Goal: Transaction & Acquisition: Purchase product/service

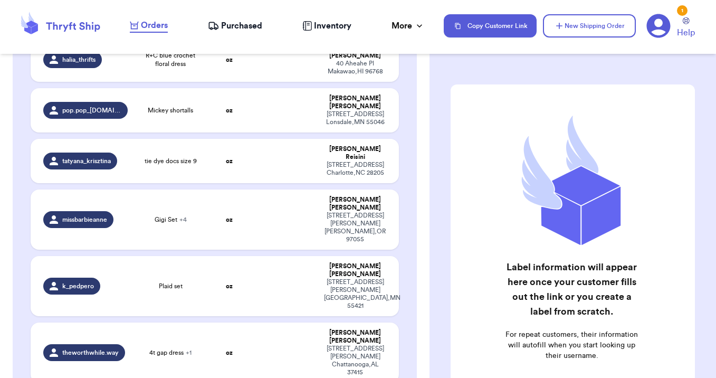
scroll to position [1125, 0]
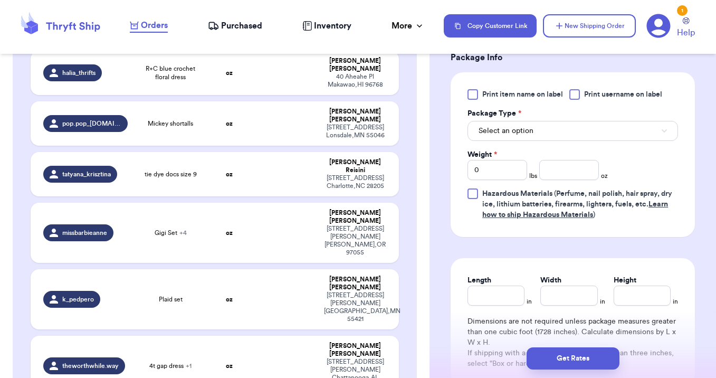
scroll to position [539, 0]
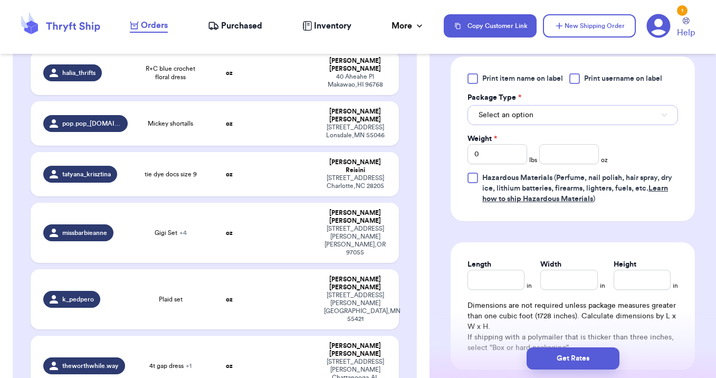
click at [489, 121] on button "Select an option" at bounding box center [573, 115] width 211 height 20
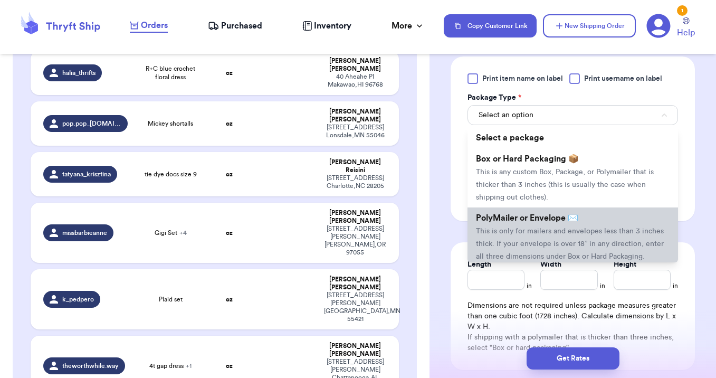
click at [500, 240] on span "This is only for mailers and envelopes less than 3 inches thick. If your envelo…" at bounding box center [570, 243] width 188 height 33
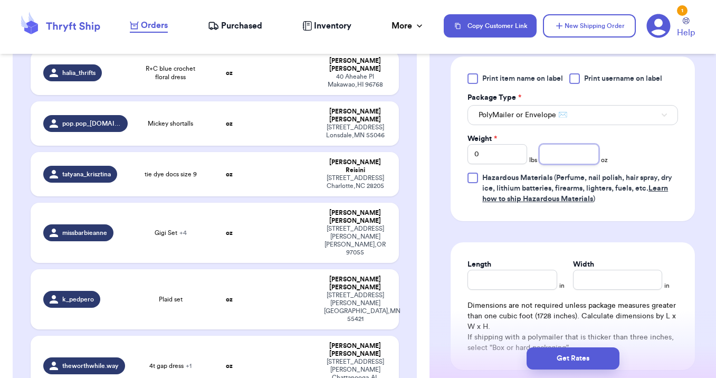
click at [558, 157] on input "number" at bounding box center [569, 154] width 60 height 20
click at [506, 154] on input "0" at bounding box center [498, 154] width 60 height 20
type input "2"
type input "7"
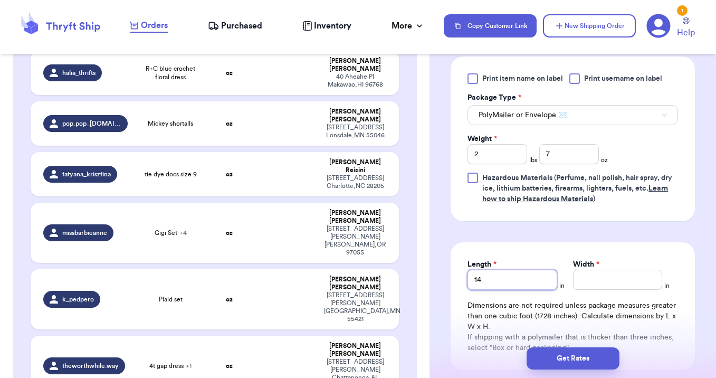
type input "14"
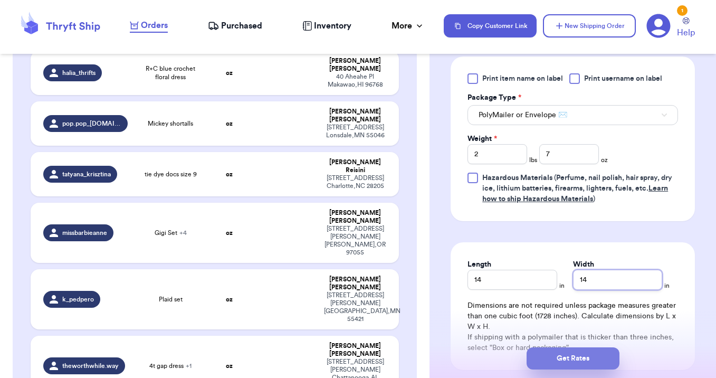
type input "14"
click at [570, 358] on button "Get Rates" at bounding box center [573, 358] width 93 height 22
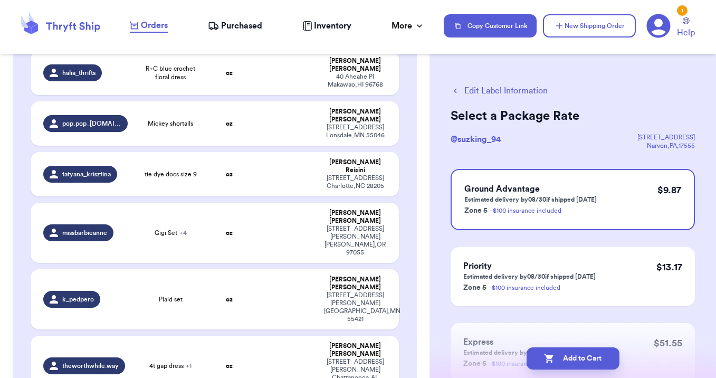
click at [570, 358] on button "Add to Cart" at bounding box center [573, 358] width 93 height 22
checkbox input "true"
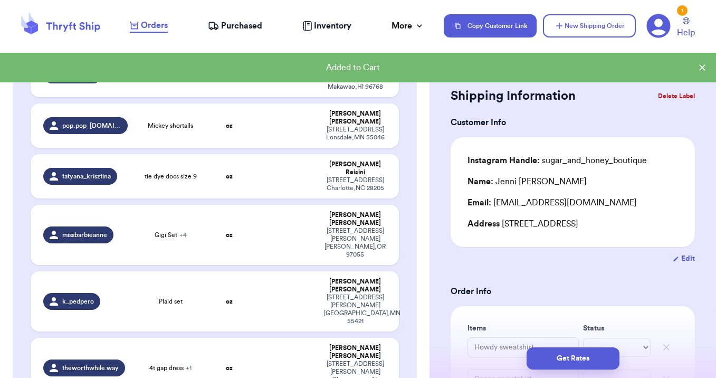
scroll to position [1127, 0]
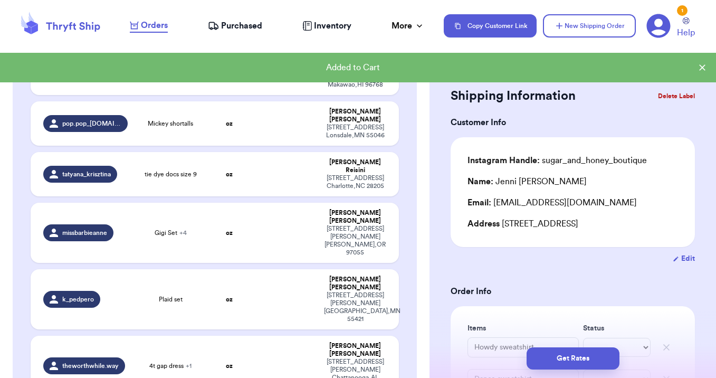
click at [241, 25] on span "Purchased" at bounding box center [241, 26] width 41 height 13
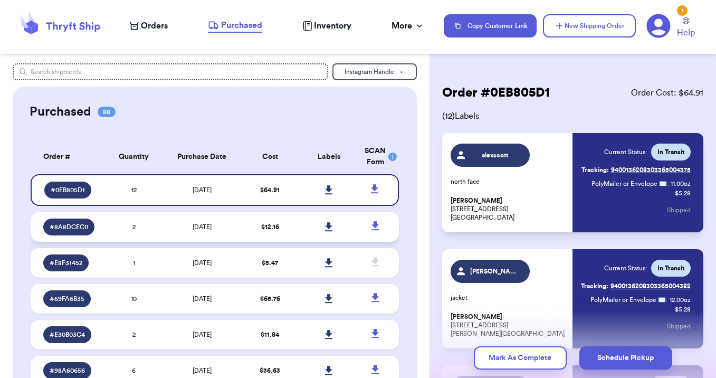
click at [229, 234] on td "[DATE]" at bounding box center [201, 227] width 77 height 30
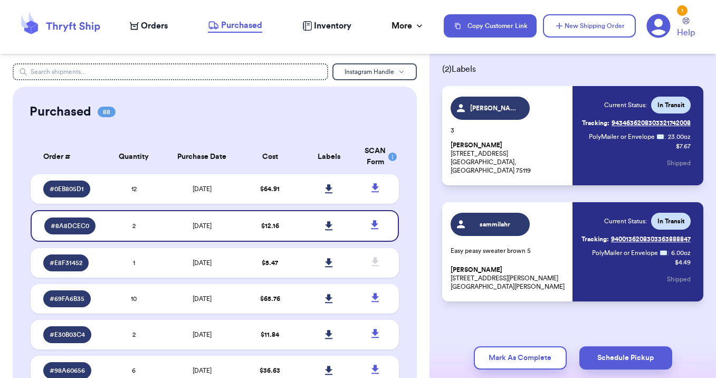
scroll to position [55, 0]
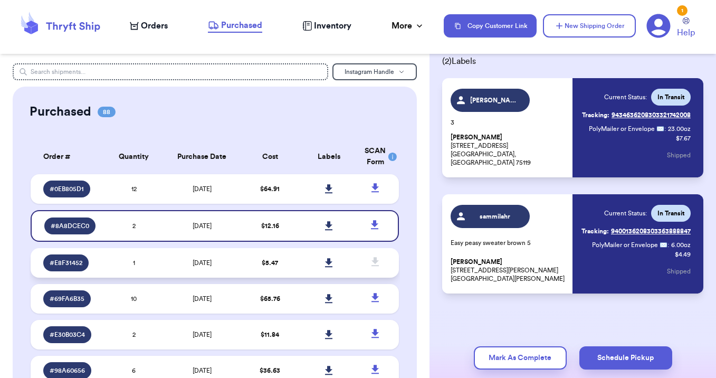
click at [235, 260] on td "[DATE]" at bounding box center [201, 263] width 77 height 30
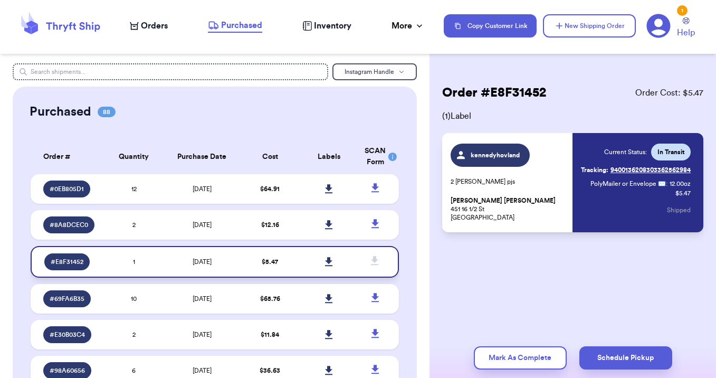
scroll to position [0, 0]
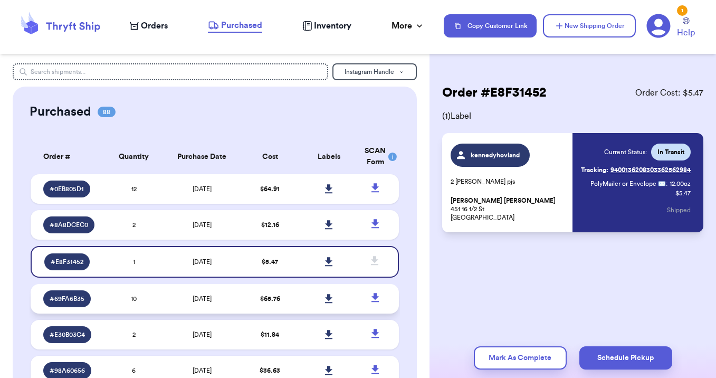
click at [231, 298] on td "[DATE]" at bounding box center [201, 299] width 77 height 30
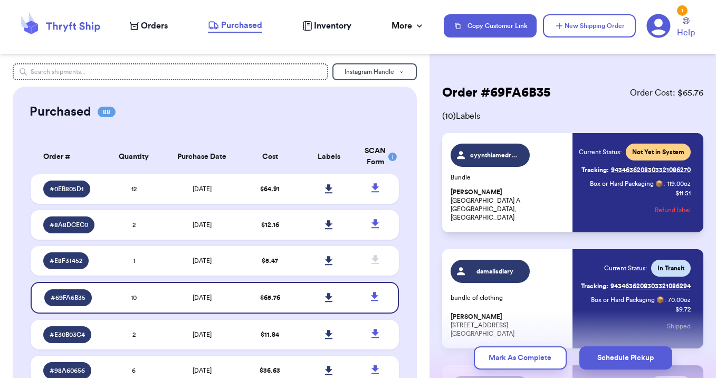
click at [664, 212] on button "Refund label" at bounding box center [673, 209] width 36 height 23
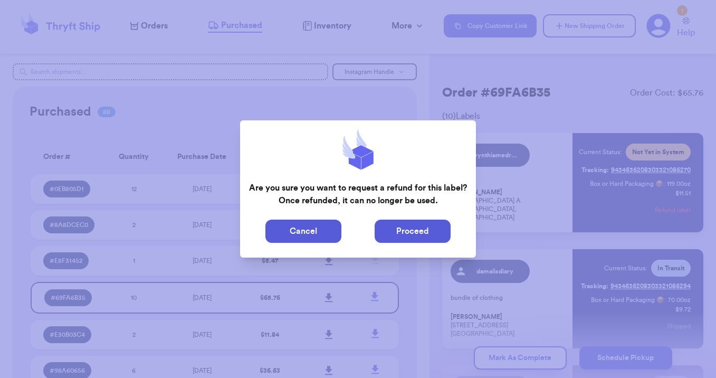
click at [412, 238] on button "Proceed" at bounding box center [413, 231] width 76 height 23
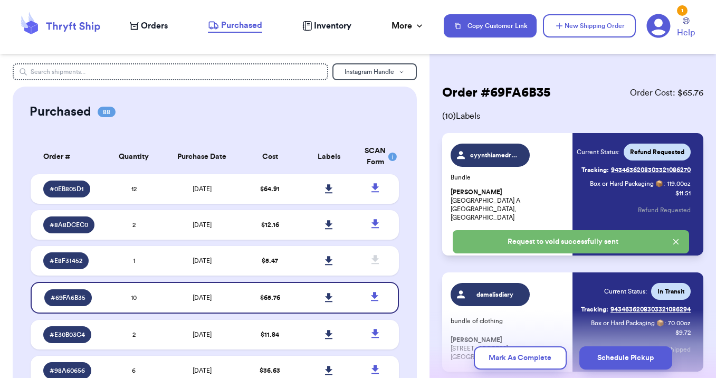
click at [155, 21] on span "Orders" at bounding box center [154, 26] width 27 height 13
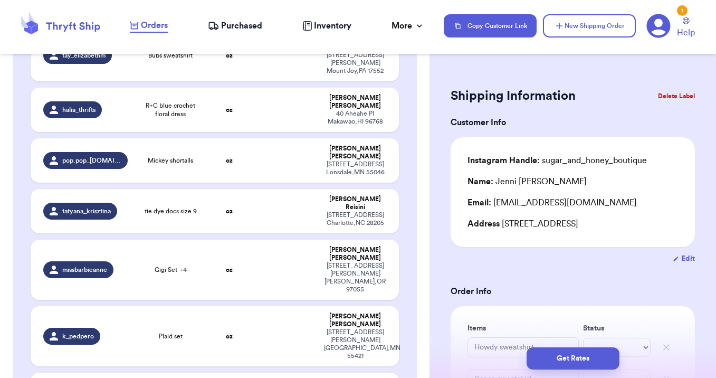
scroll to position [1068, 0]
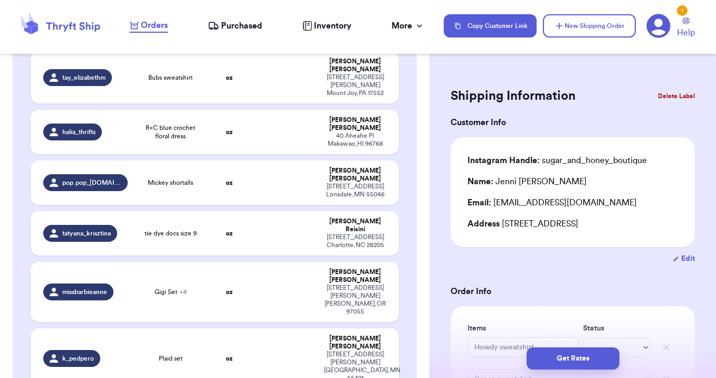
type input "4t gap dress"
type input "Zara overallls 4/5"
click at [685, 261] on button "Edit" at bounding box center [684, 258] width 22 height 11
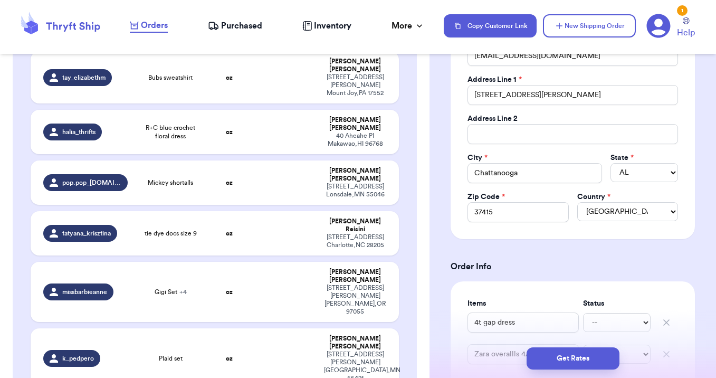
scroll to position [203, 0]
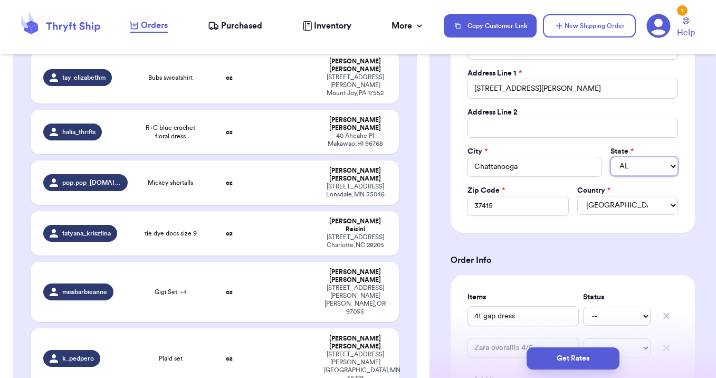
click at [637, 175] on select "AL AK AZ AR CA CO CT DE DC [GEOGRAPHIC_DATA] [GEOGRAPHIC_DATA] HI ID IL IN IA […" at bounding box center [645, 166] width 68 height 19
select select "TN"
click at [559, 255] on h3 "Order Info" at bounding box center [573, 260] width 244 height 13
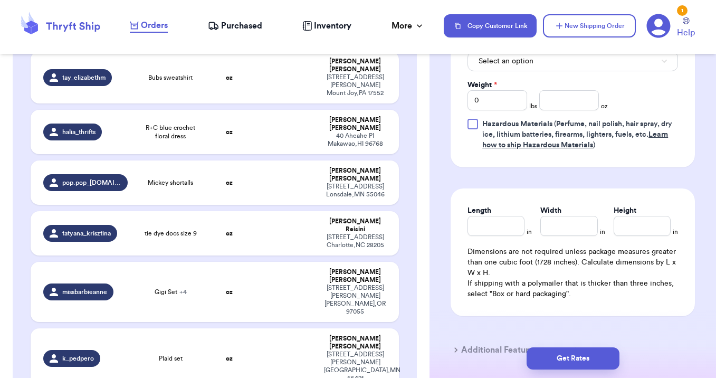
scroll to position [731, 0]
click at [529, 58] on button "Select an option" at bounding box center [573, 63] width 211 height 20
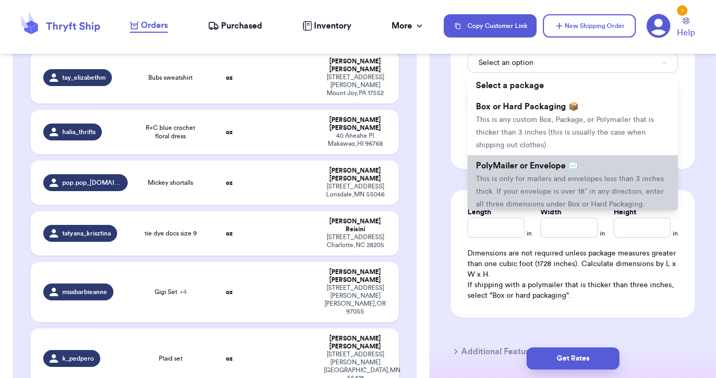
click at [532, 173] on li "PolyMailer or Envelope ✉️ This is only for mailers and envelopes less than 3 in…" at bounding box center [573, 184] width 211 height 59
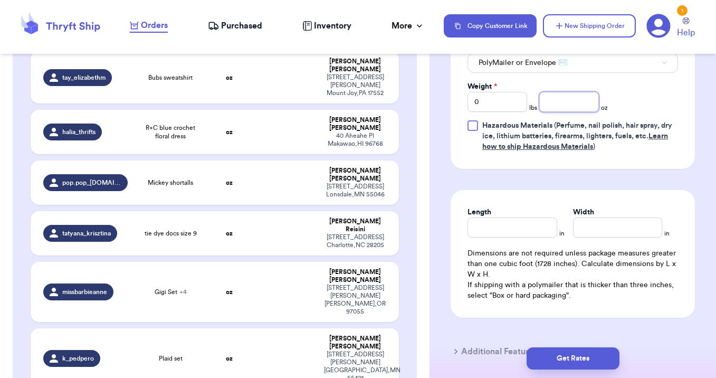
click at [564, 106] on input "number" at bounding box center [569, 102] width 60 height 20
click at [500, 109] on input "0" at bounding box center [498, 102] width 60 height 20
type input "1"
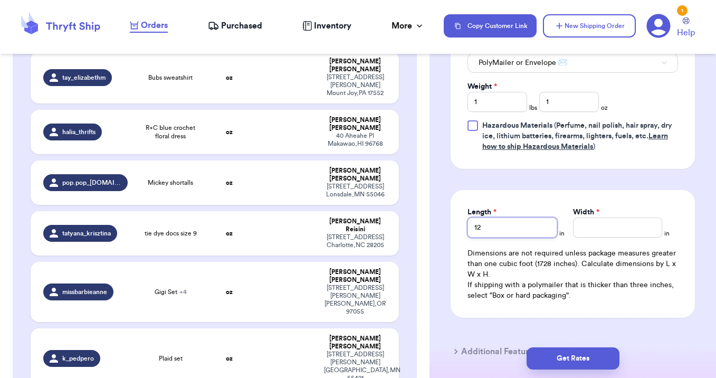
type input "12"
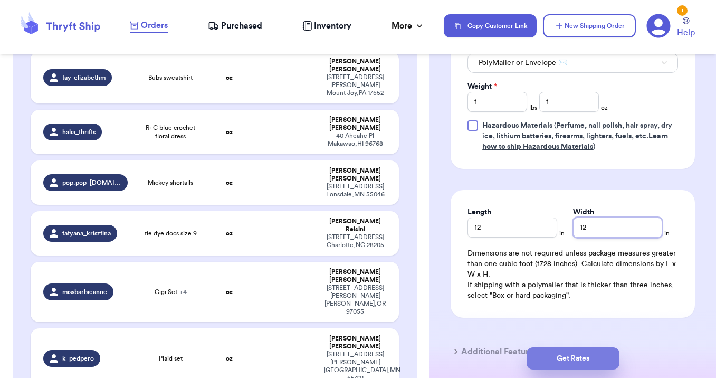
type input "12"
click at [572, 356] on button "Get Rates" at bounding box center [573, 358] width 93 height 22
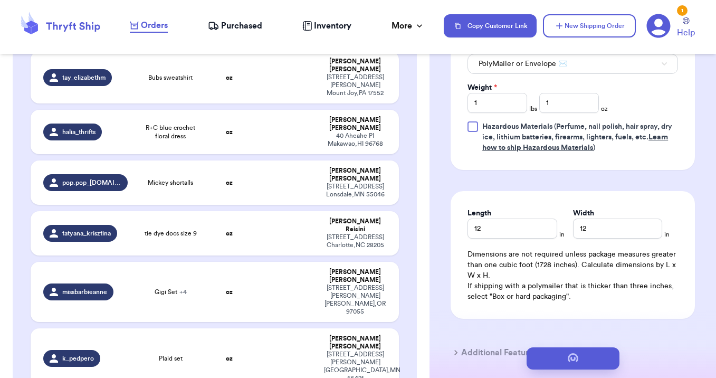
scroll to position [0, 0]
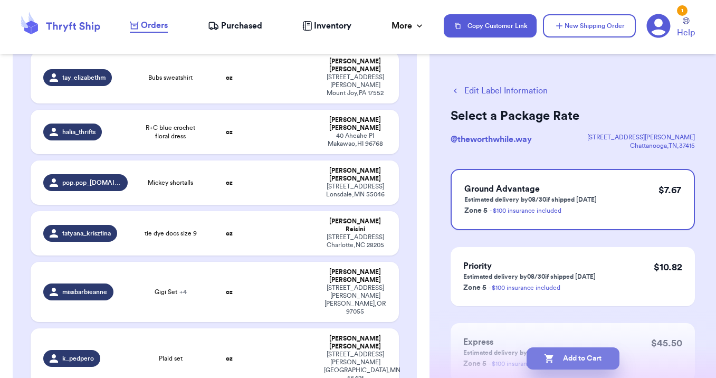
click at [574, 363] on button "Add to Cart" at bounding box center [573, 358] width 93 height 22
checkbox input "true"
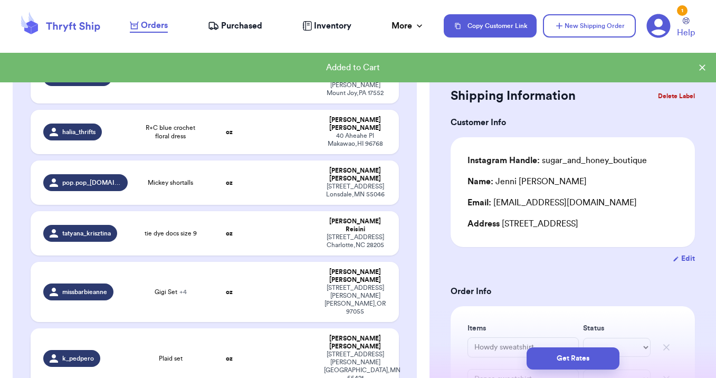
click at [281, 328] on td at bounding box center [285, 358] width 66 height 60
type input "Plaid set"
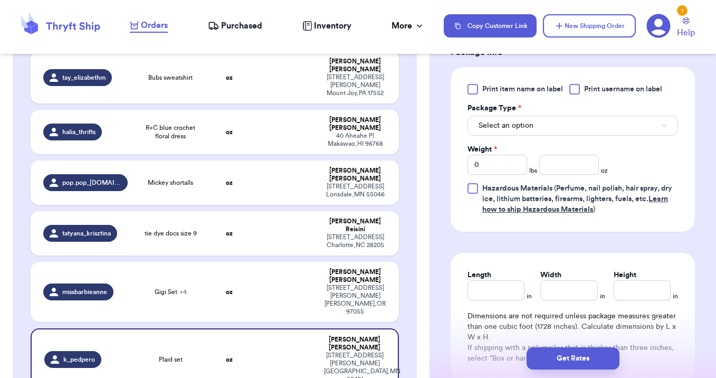
scroll to position [483, 0]
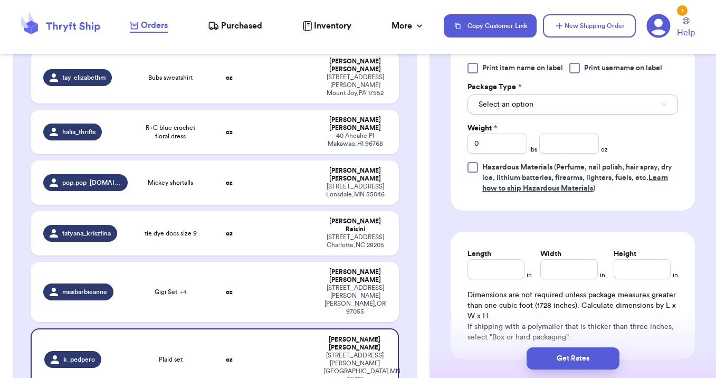
click at [540, 115] on button "Select an option" at bounding box center [573, 104] width 211 height 20
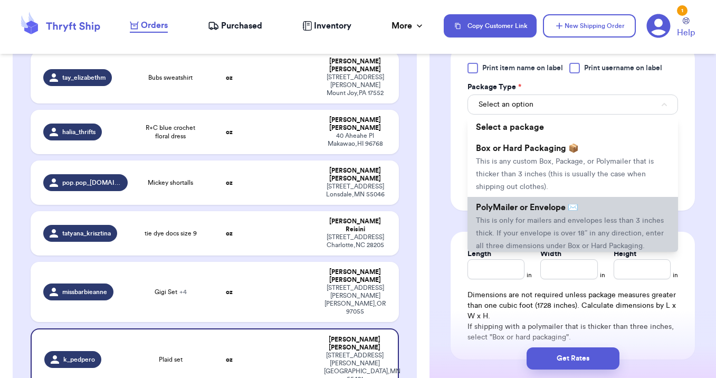
click at [542, 227] on li "PolyMailer or Envelope ✉️ This is only for mailers and envelopes less than 3 in…" at bounding box center [573, 226] width 211 height 59
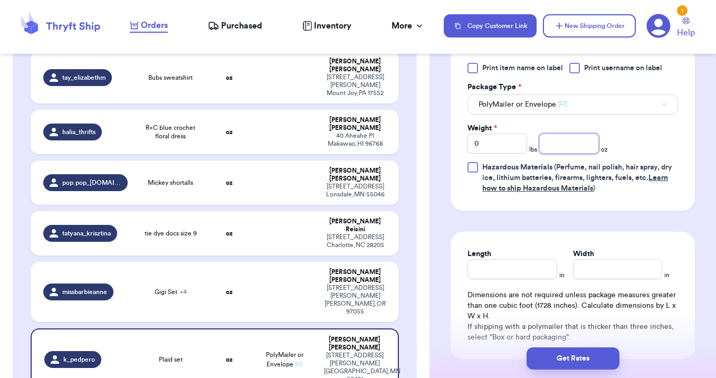
click at [581, 154] on input "number" at bounding box center [569, 144] width 60 height 20
type input "6"
type input "12"
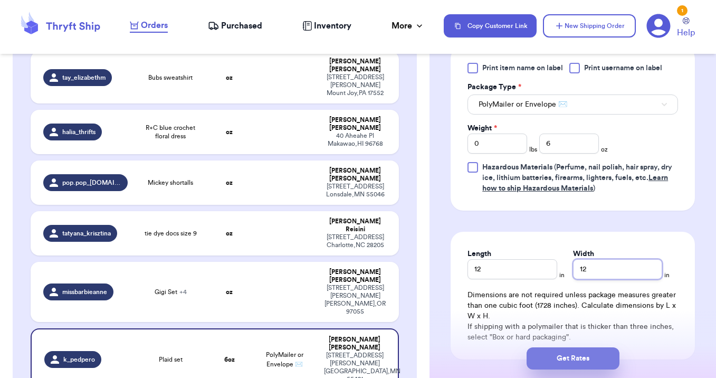
type input "12"
click at [572, 357] on button "Get Rates" at bounding box center [573, 358] width 93 height 22
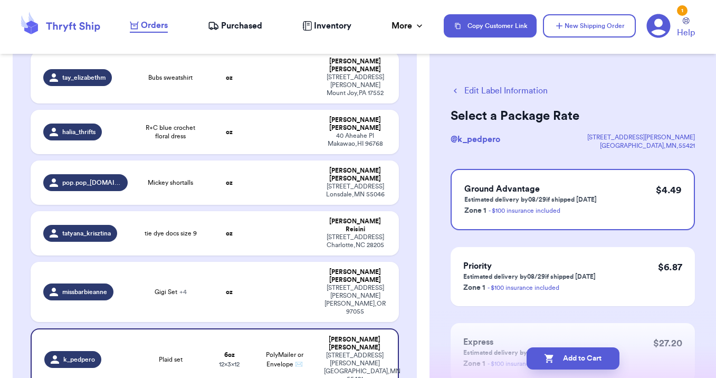
click at [572, 357] on button "Add to Cart" at bounding box center [573, 358] width 93 height 22
checkbox input "true"
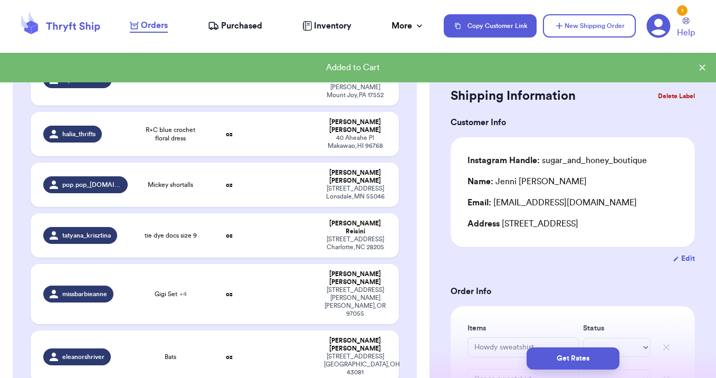
scroll to position [1068, 0]
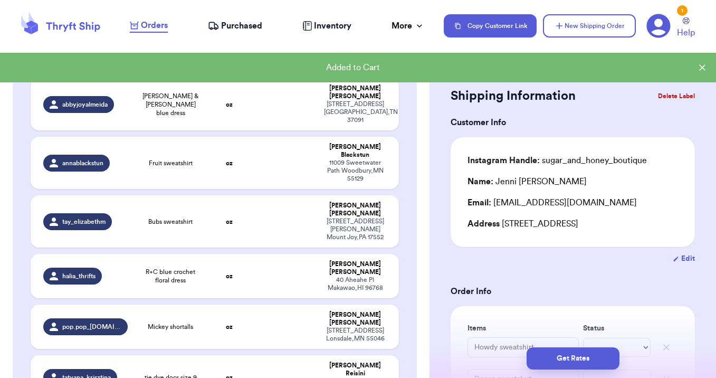
type input "Gigi Set"
type input "Pink Zara"
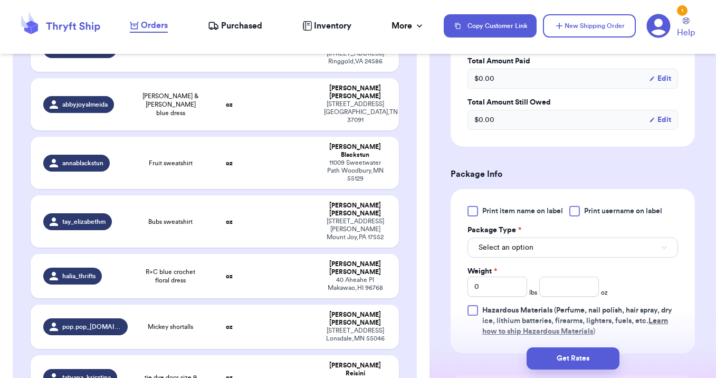
scroll to position [544, 0]
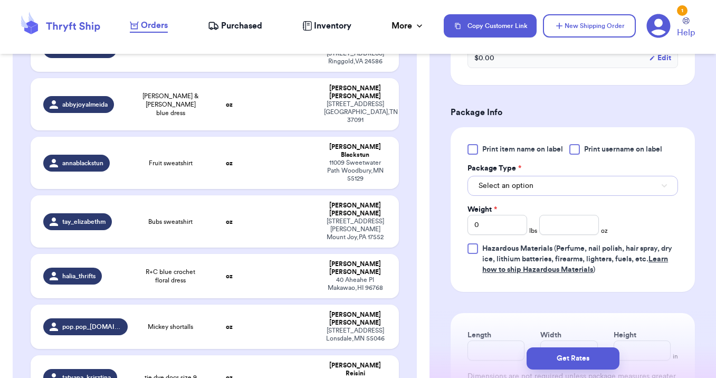
click at [576, 176] on button "Select an option" at bounding box center [573, 186] width 211 height 20
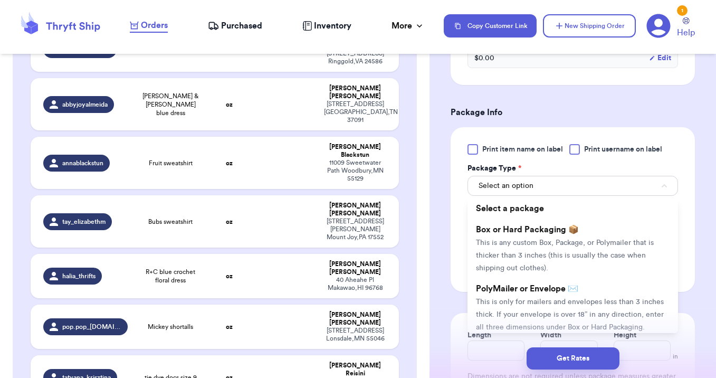
click at [562, 283] on li "PolyMailer or Envelope ✉️ This is only for mailers and envelopes less than 3 in…" at bounding box center [573, 307] width 211 height 59
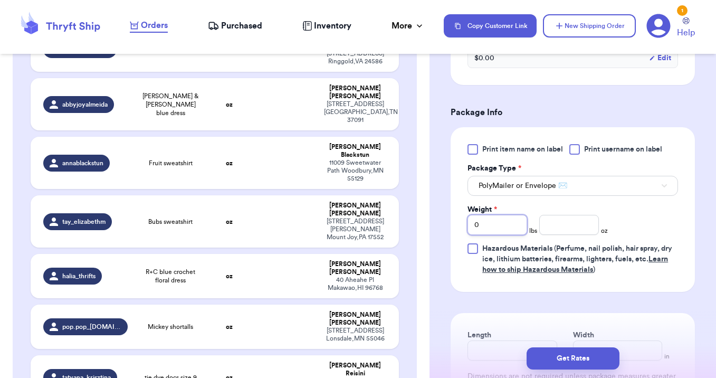
click at [511, 215] on input "0" at bounding box center [498, 225] width 60 height 20
type input "2"
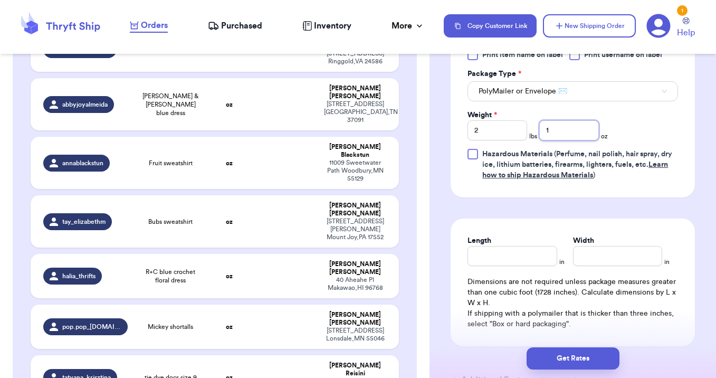
scroll to position [656, 0]
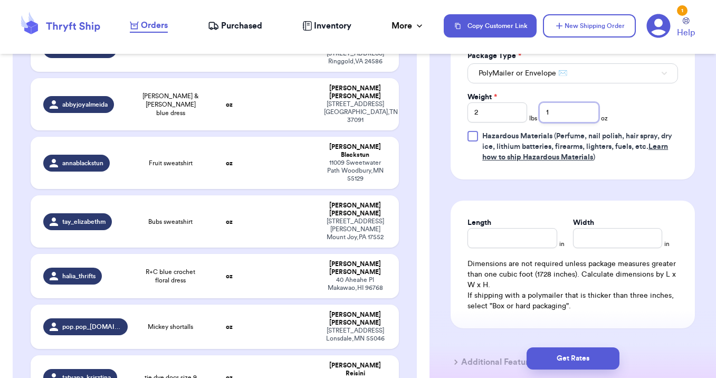
type input "1"
click at [504, 228] on input "Length" at bounding box center [512, 238] width 89 height 20
type input "14"
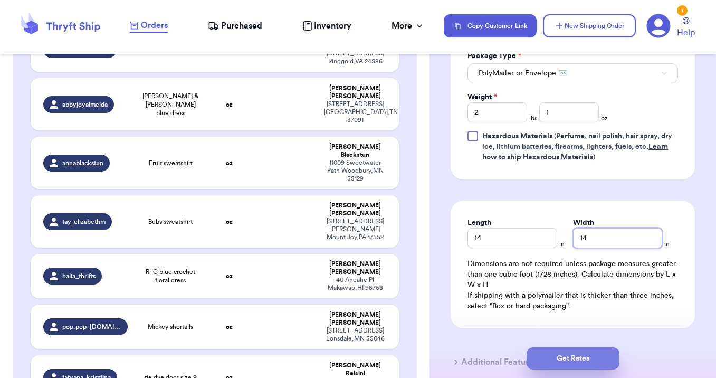
type input "14"
click at [551, 356] on button "Get Rates" at bounding box center [573, 358] width 93 height 22
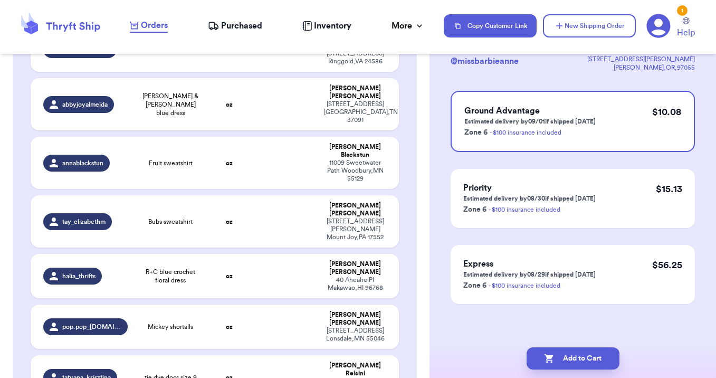
scroll to position [0, 0]
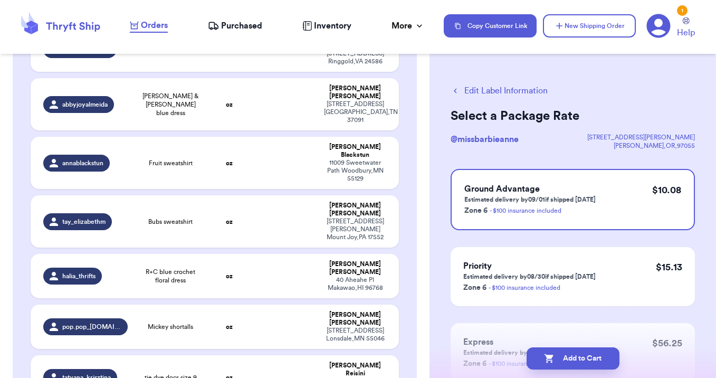
click at [551, 356] on icon "button" at bounding box center [549, 358] width 9 height 9
checkbox input "true"
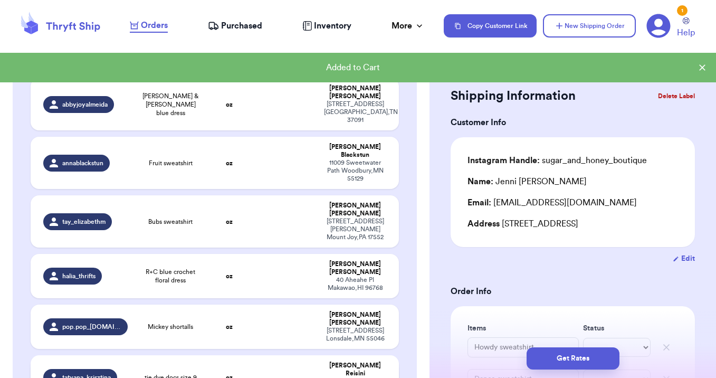
click at [269, 355] on td at bounding box center [285, 377] width 66 height 44
type input "tie dye docs size 9"
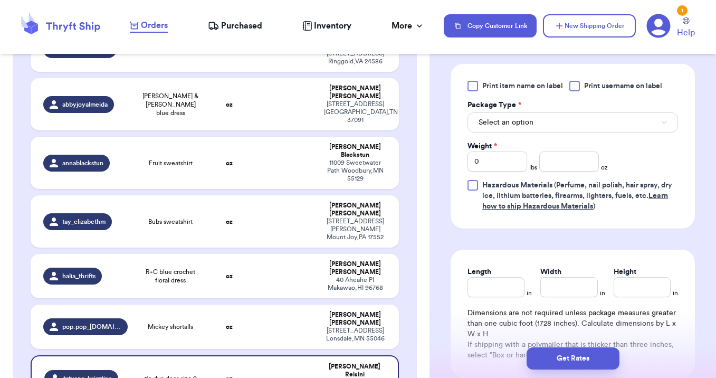
scroll to position [472, 0]
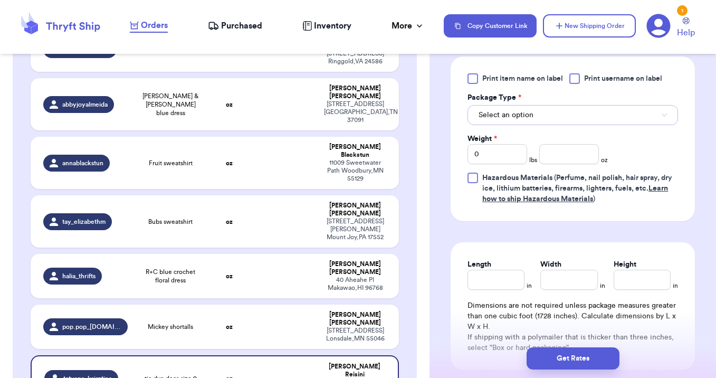
click at [548, 111] on button "Select an option" at bounding box center [573, 115] width 211 height 20
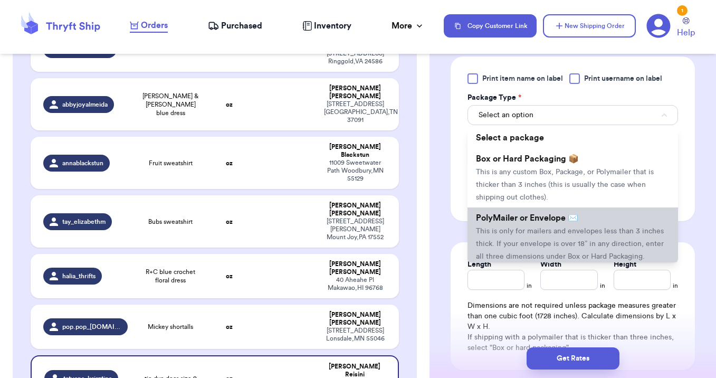
click at [545, 245] on span "This is only for mailers and envelopes less than 3 inches thick. If your envelo…" at bounding box center [570, 243] width 188 height 33
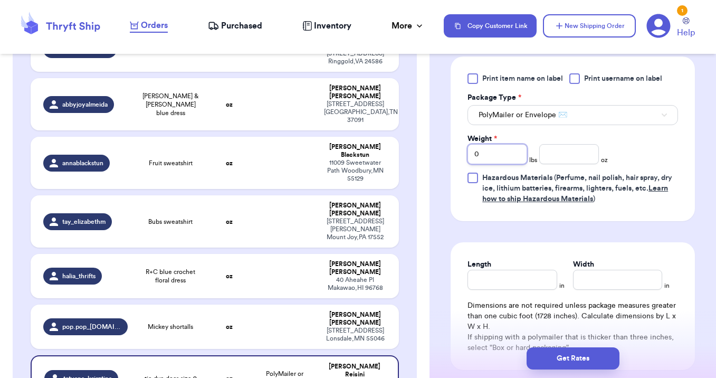
click at [503, 157] on input "0" at bounding box center [498, 154] width 60 height 20
type input "1"
type input "12"
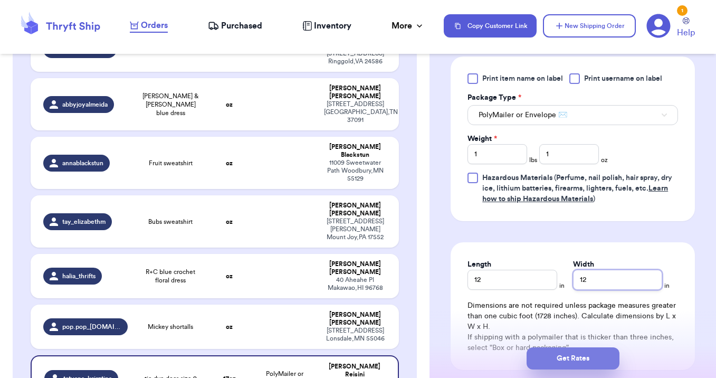
type input "12"
click at [557, 357] on button "Get Rates" at bounding box center [573, 358] width 93 height 22
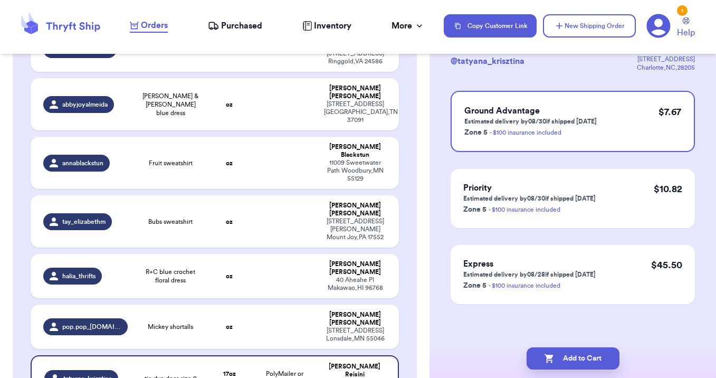
scroll to position [0, 0]
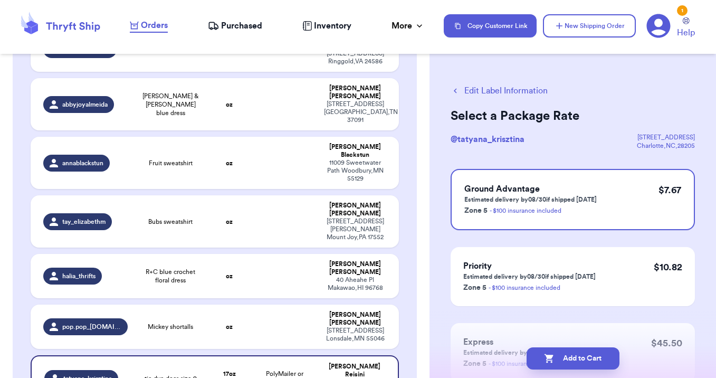
click at [558, 357] on button "Add to Cart" at bounding box center [573, 358] width 93 height 22
checkbox input "true"
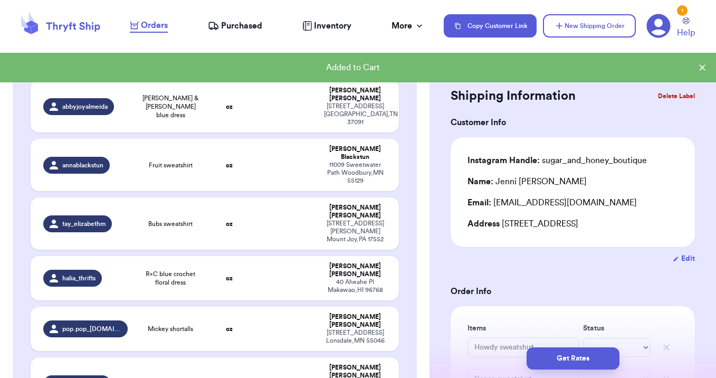
scroll to position [924, 0]
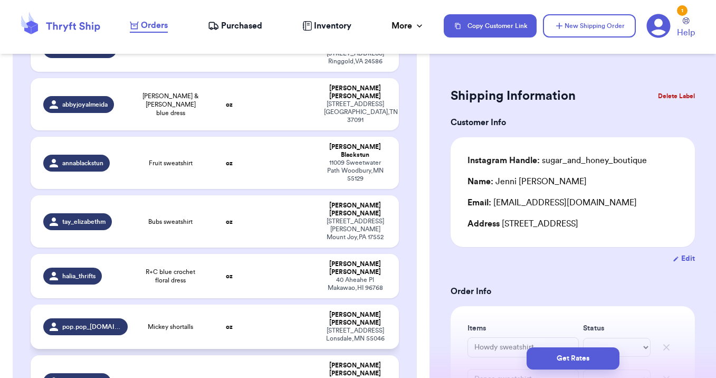
click at [266, 304] on td at bounding box center [285, 326] width 66 height 44
type input "Mickey shortalls"
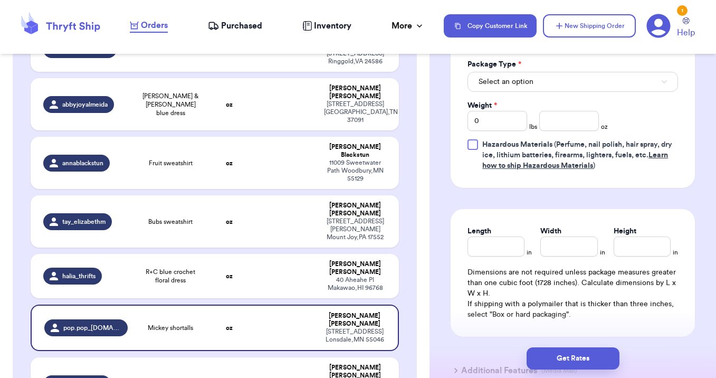
scroll to position [526, 0]
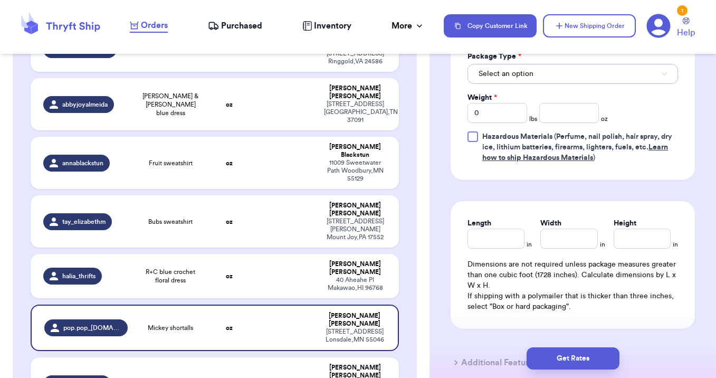
click at [603, 64] on button "Select an option" at bounding box center [573, 74] width 211 height 20
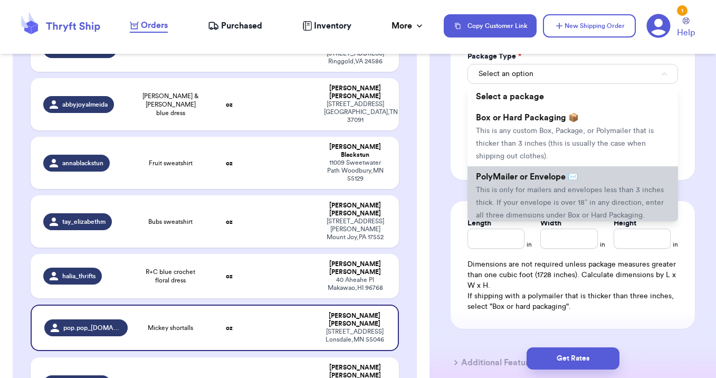
click at [591, 186] on span "This is only for mailers and envelopes less than 3 inches thick. If your envelo…" at bounding box center [570, 202] width 188 height 33
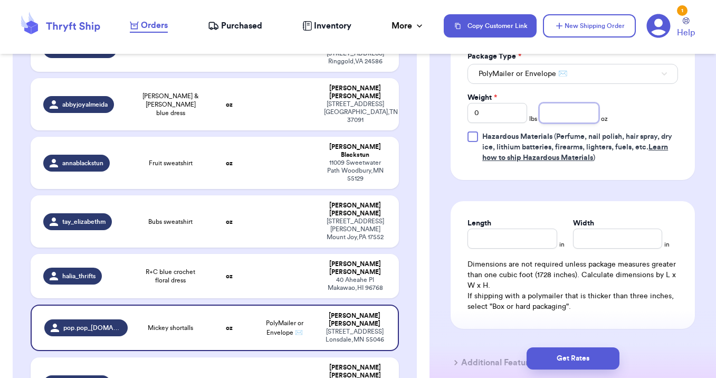
click at [570, 103] on input "number" at bounding box center [569, 113] width 60 height 20
type input "9"
type input "12"
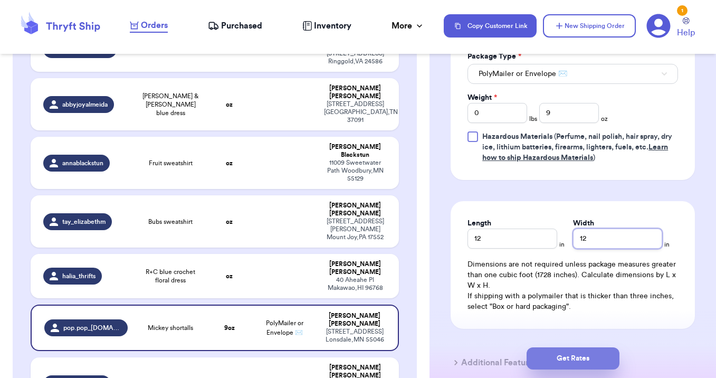
type input "12"
click at [571, 354] on button "Get Rates" at bounding box center [573, 358] width 93 height 22
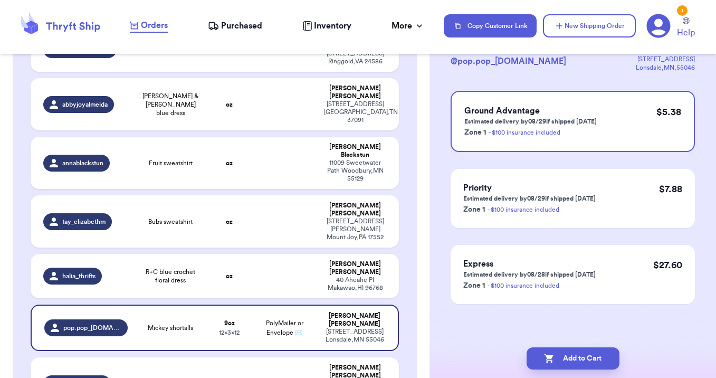
scroll to position [0, 0]
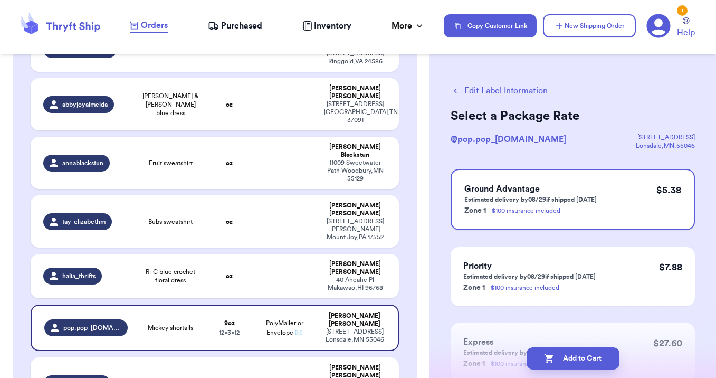
click at [571, 354] on button "Add to Cart" at bounding box center [573, 358] width 93 height 22
checkbox input "true"
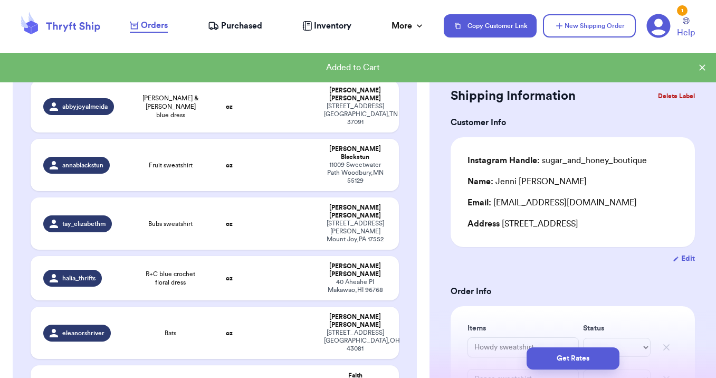
scroll to position [924, 0]
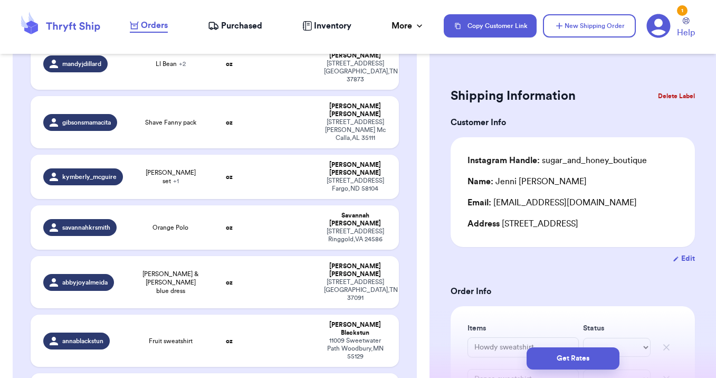
type input "R+C blue crochet floral dress"
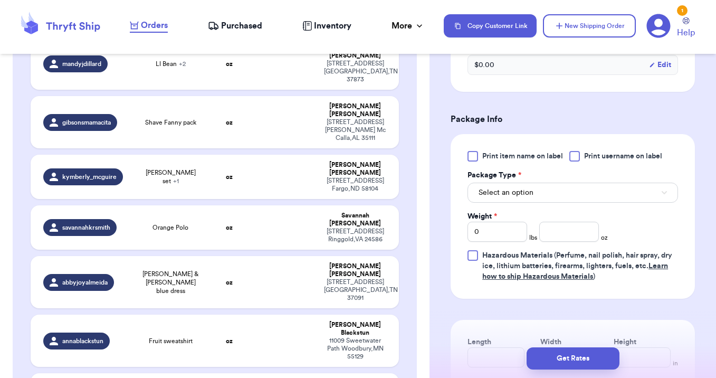
scroll to position [416, 0]
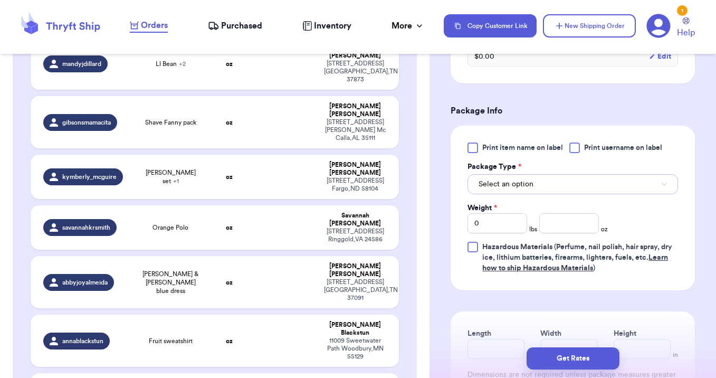
click at [509, 179] on span "Select an option" at bounding box center [506, 184] width 55 height 11
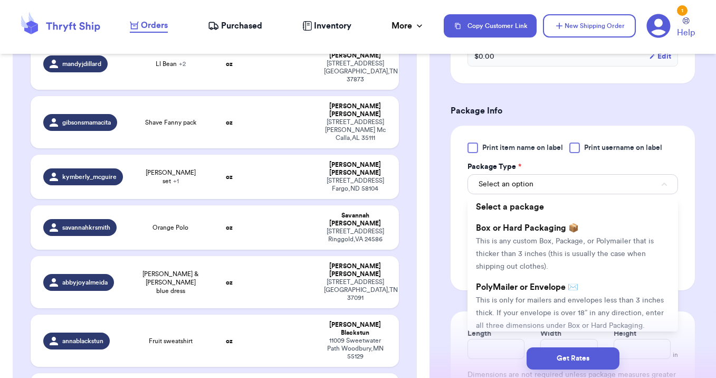
click at [525, 282] on li "PolyMailer or Envelope ✉️ This is only for mailers and envelopes less than 3 in…" at bounding box center [573, 306] width 211 height 59
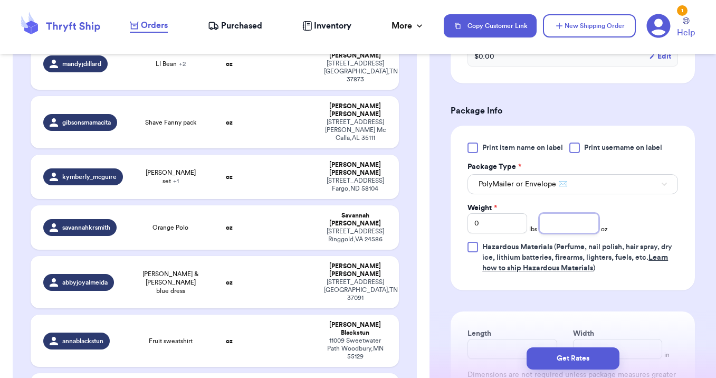
click at [557, 218] on input "number" at bounding box center [569, 223] width 60 height 20
type input "10"
type input "12"
click at [579, 354] on button "Get Rates" at bounding box center [573, 358] width 93 height 22
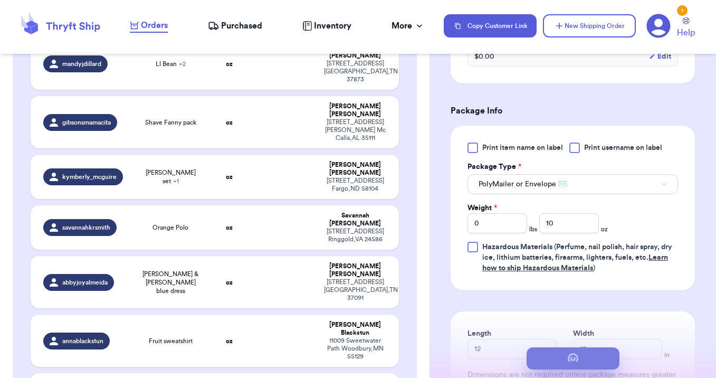
scroll to position [0, 0]
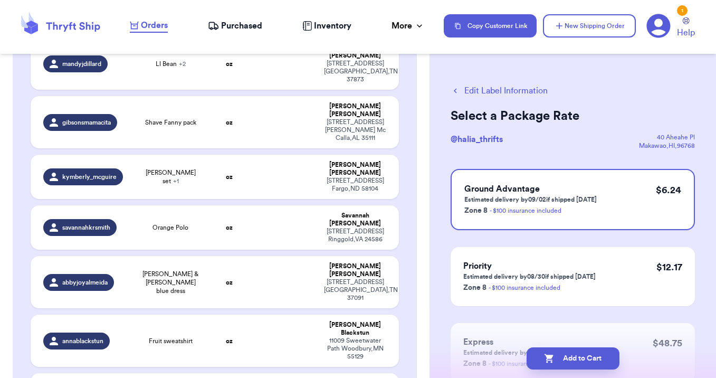
click at [579, 354] on button "Add to Cart" at bounding box center [573, 358] width 93 height 22
checkbox input "true"
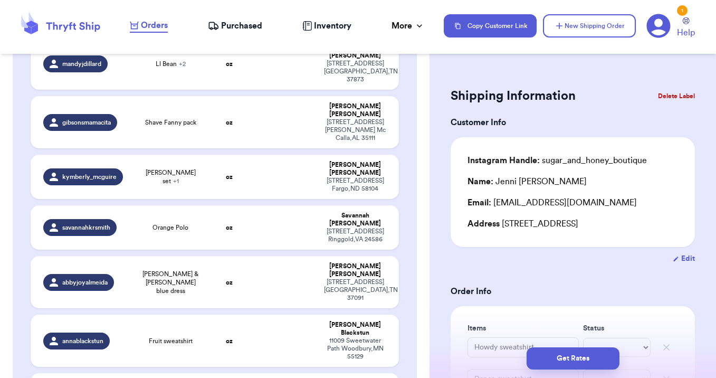
type input "Bubs sweatshirt"
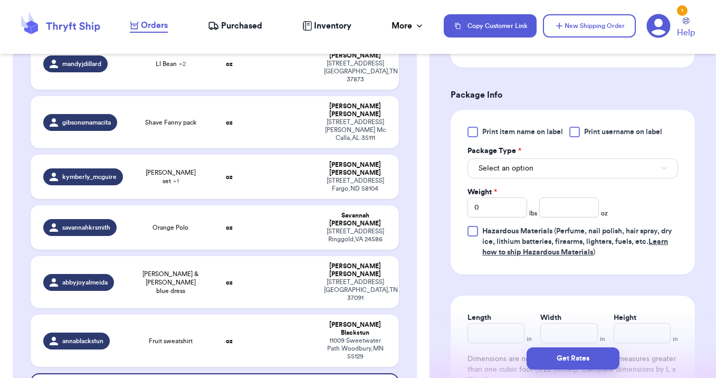
scroll to position [420, 0]
click at [564, 160] on button "Select an option" at bounding box center [573, 167] width 211 height 20
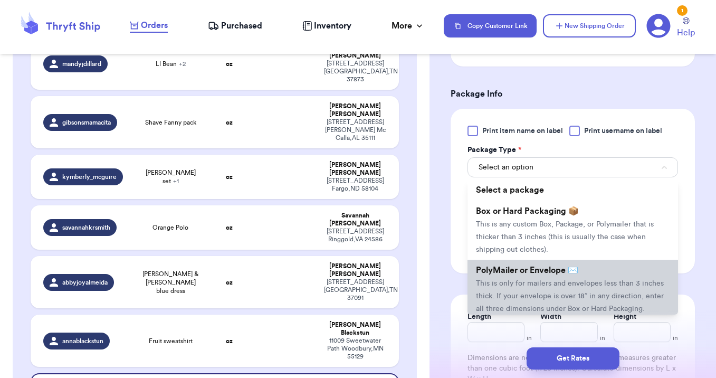
click at [564, 294] on span "This is only for mailers and envelopes less than 3 inches thick. If your envelo…" at bounding box center [570, 296] width 188 height 33
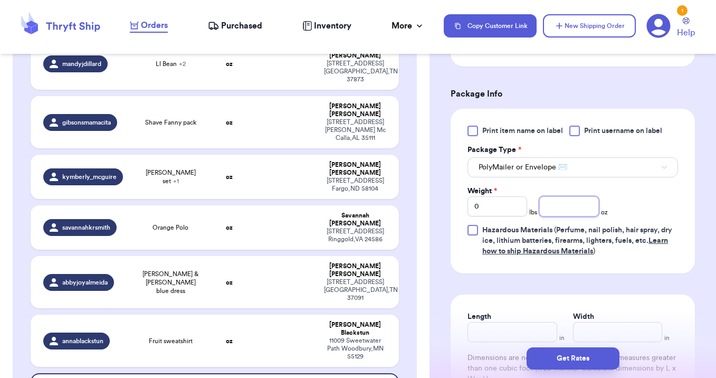
click at [575, 214] on input "number" at bounding box center [569, 206] width 60 height 20
type input "7"
type input "12"
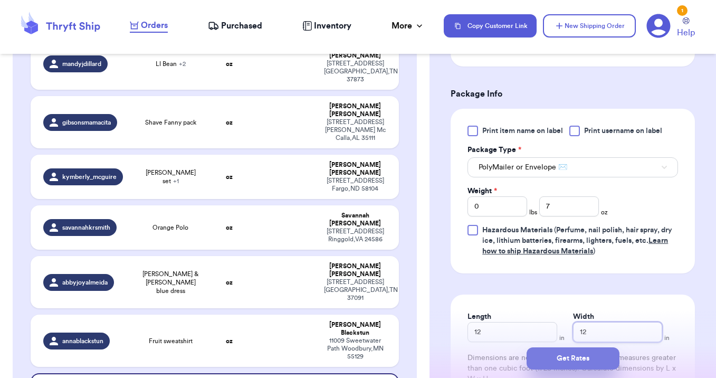
type input "12"
click at [582, 358] on button "Get Rates" at bounding box center [573, 358] width 93 height 22
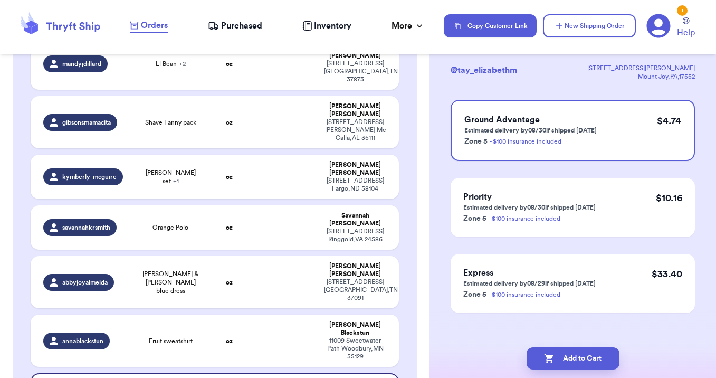
scroll to position [78, 0]
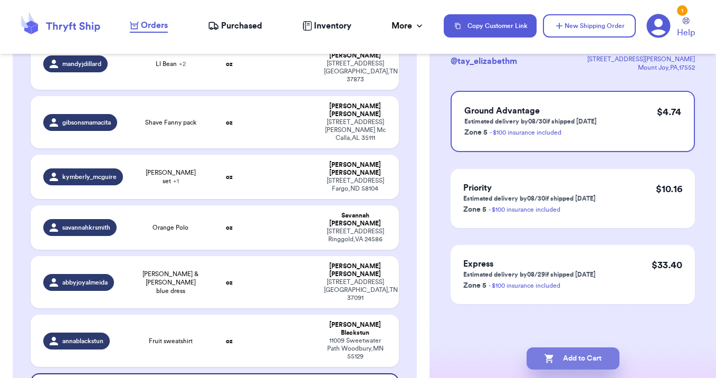
click at [561, 358] on button "Add to Cart" at bounding box center [573, 358] width 93 height 22
checkbox input "true"
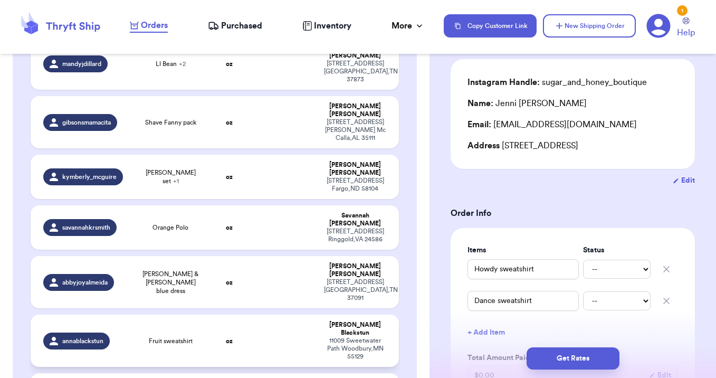
click at [241, 315] on td "oz" at bounding box center [229, 341] width 44 height 52
type input "Fruit sweatshirt"
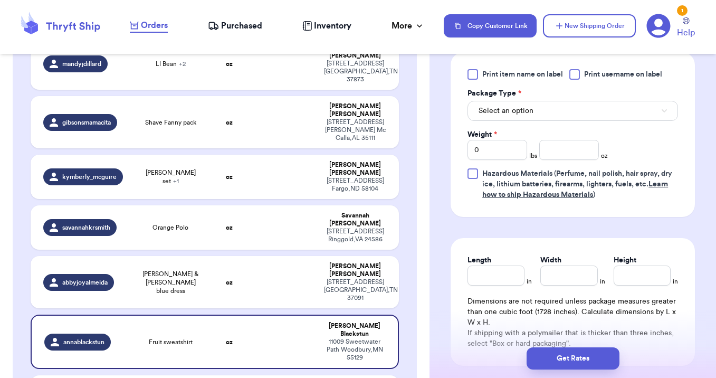
scroll to position [476, 0]
click at [551, 113] on button "Select an option" at bounding box center [573, 111] width 211 height 20
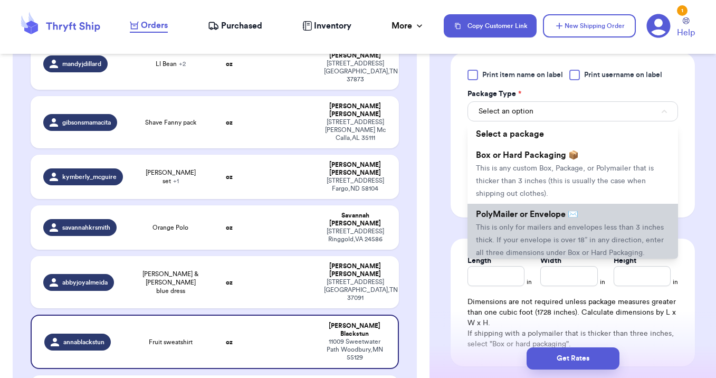
click at [568, 254] on span "This is only for mailers and envelopes less than 3 inches thick. If your envelo…" at bounding box center [570, 240] width 188 height 33
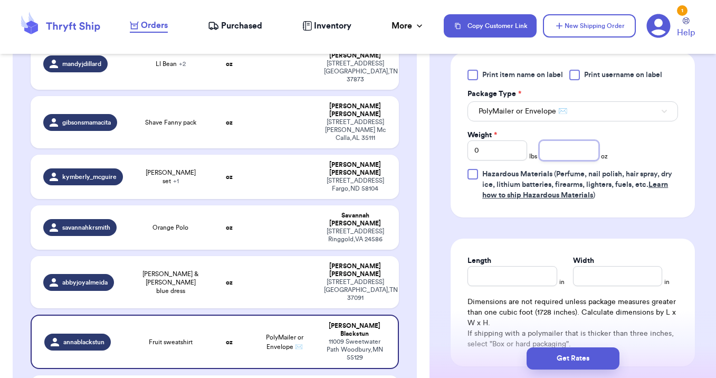
click at [558, 149] on input "number" at bounding box center [569, 150] width 60 height 20
type input "7"
type input "12"
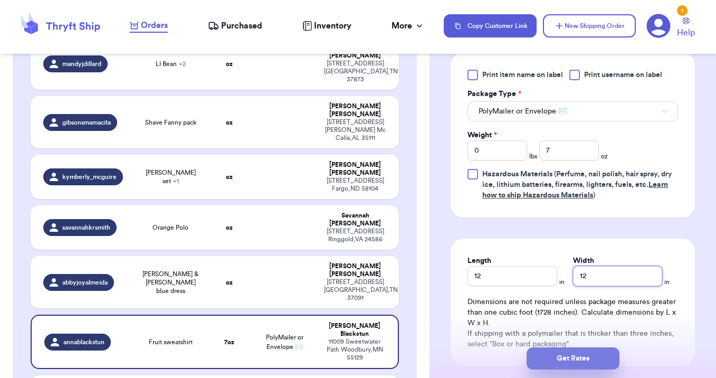
type input "12"
click at [574, 356] on button "Get Rates" at bounding box center [573, 358] width 93 height 22
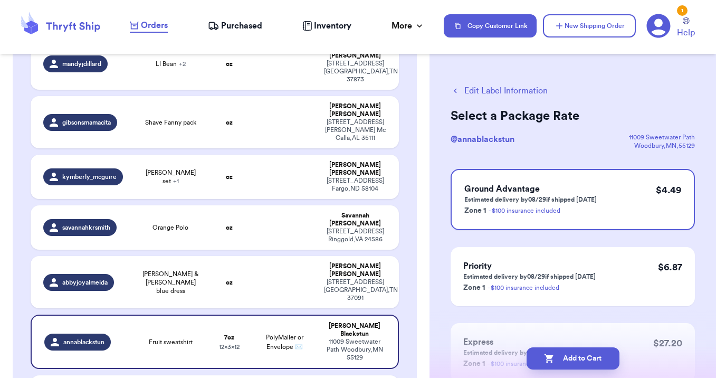
click at [574, 355] on button "Add to Cart" at bounding box center [573, 358] width 93 height 22
checkbox input "true"
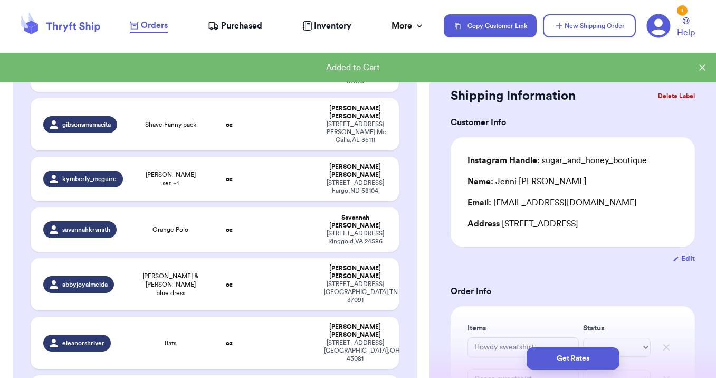
scroll to position [746, 0]
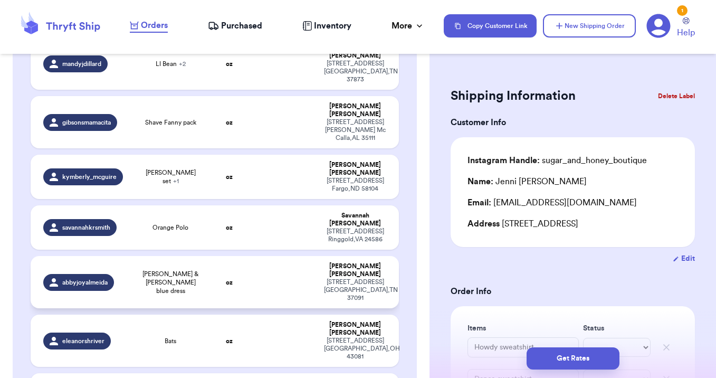
click at [283, 256] on td at bounding box center [285, 282] width 66 height 52
type input "[PERSON_NAME] & [PERSON_NAME] blue dress"
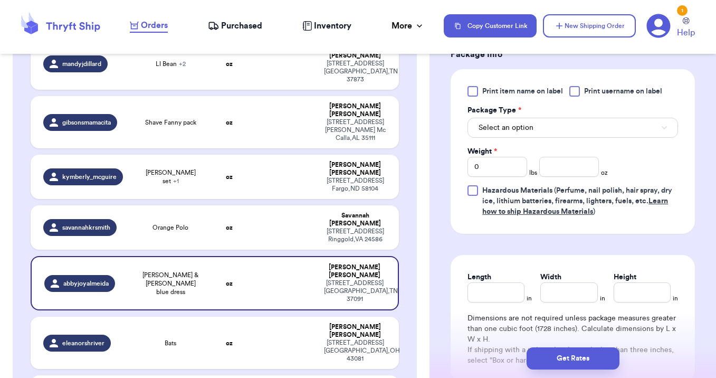
scroll to position [471, 0]
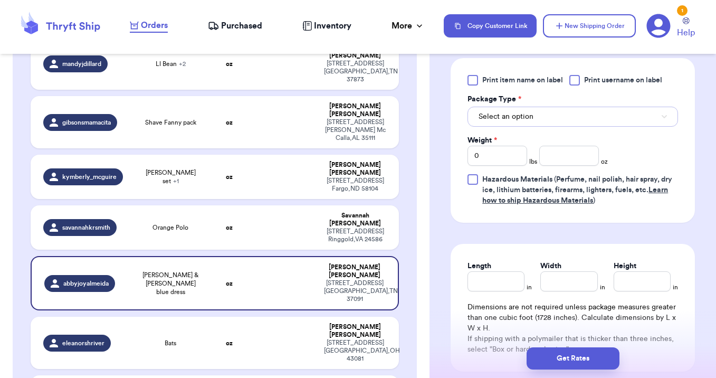
click at [523, 118] on span "Select an option" at bounding box center [506, 116] width 55 height 11
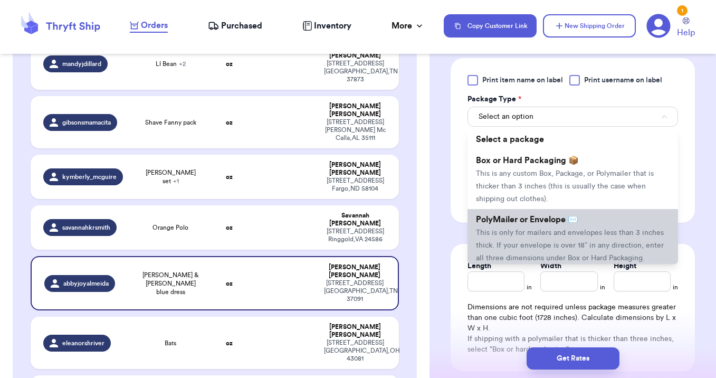
click at [527, 219] on span "PolyMailer or Envelope ✉️" at bounding box center [527, 219] width 102 height 8
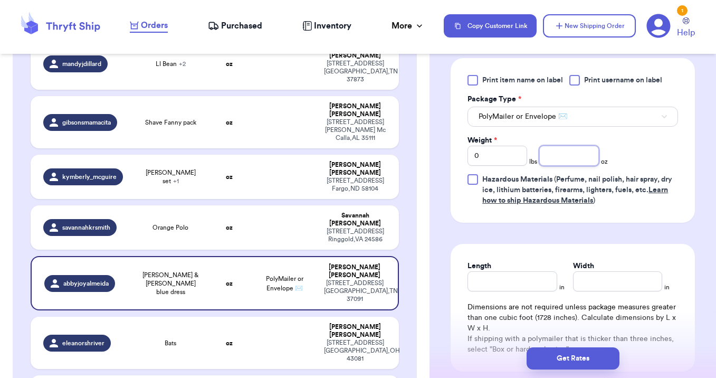
drag, startPoint x: 569, startPoint y: 151, endPoint x: 569, endPoint y: 144, distance: 7.4
click at [569, 151] on input "number" at bounding box center [569, 156] width 60 height 20
type input "8"
type input "12"
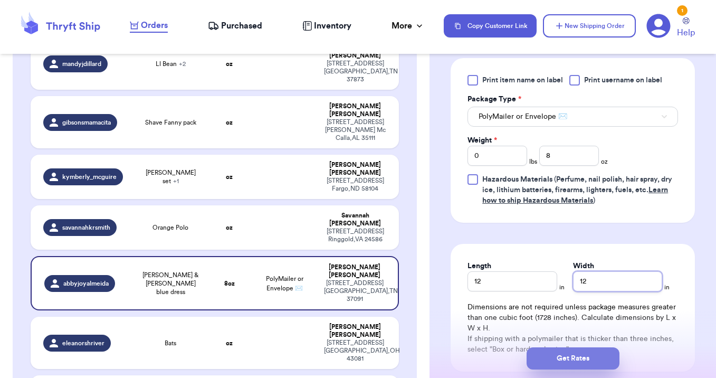
type input "12"
click at [594, 357] on button "Get Rates" at bounding box center [573, 358] width 93 height 22
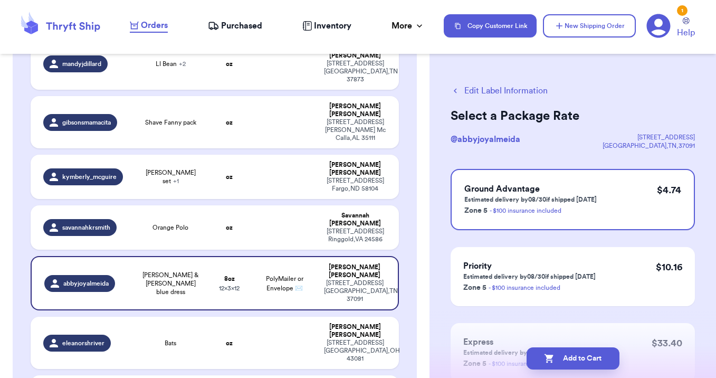
click at [594, 357] on button "Add to Cart" at bounding box center [573, 358] width 93 height 22
checkbox input "true"
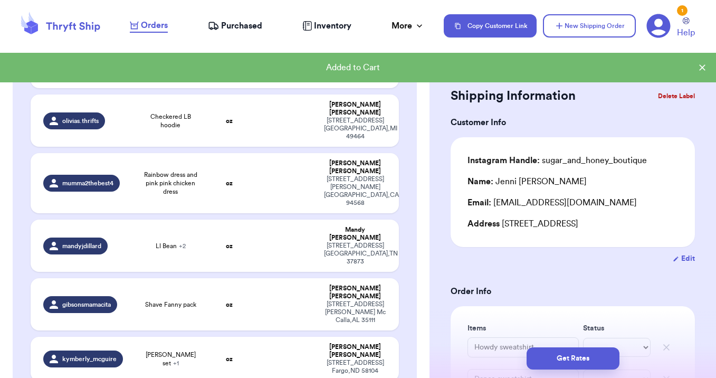
type input "Orange Polo"
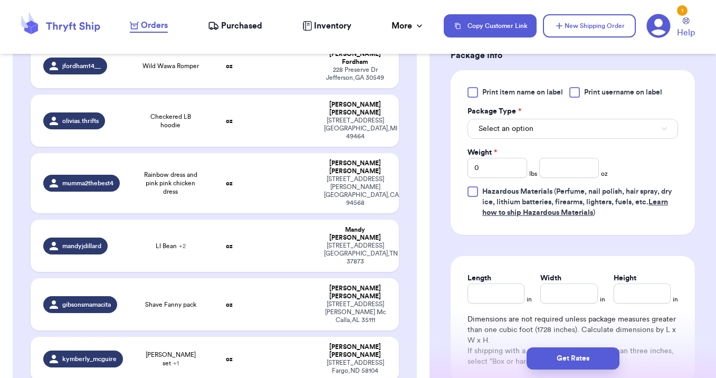
scroll to position [459, 0]
click at [545, 135] on button "Select an option" at bounding box center [573, 128] width 211 height 20
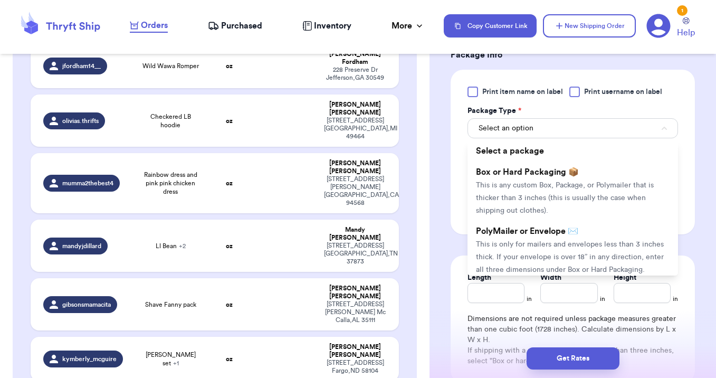
click at [563, 245] on span "This is only for mailers and envelopes less than 3 inches thick. If your envelo…" at bounding box center [570, 257] width 188 height 33
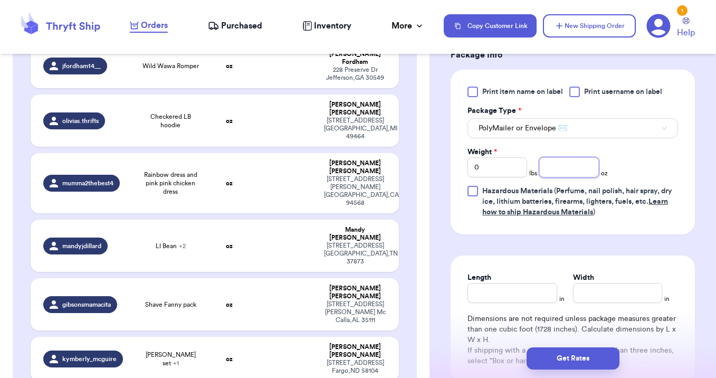
click at [568, 172] on input "number" at bounding box center [569, 167] width 60 height 20
type input "6"
type input "12"
click at [559, 361] on button "Get Rates" at bounding box center [573, 358] width 93 height 22
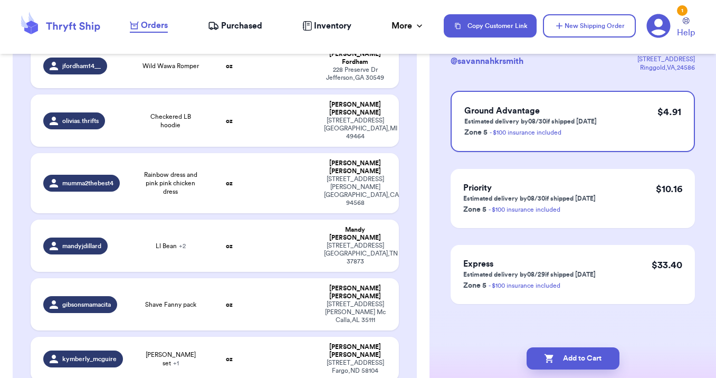
scroll to position [0, 0]
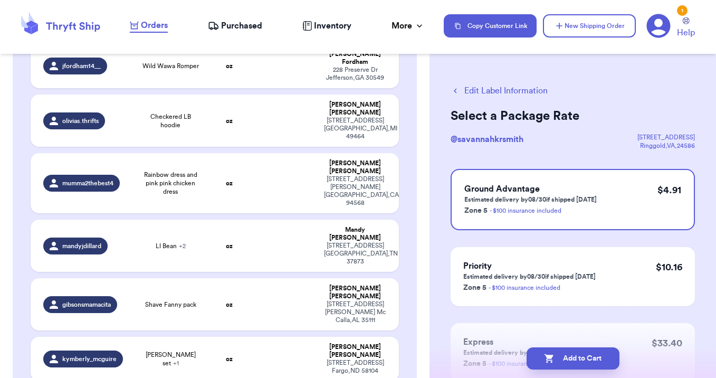
click at [559, 361] on button "Add to Cart" at bounding box center [573, 358] width 93 height 22
checkbox input "true"
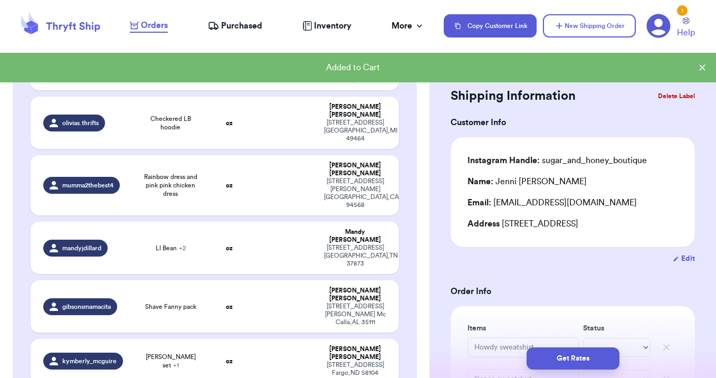
scroll to position [564, 0]
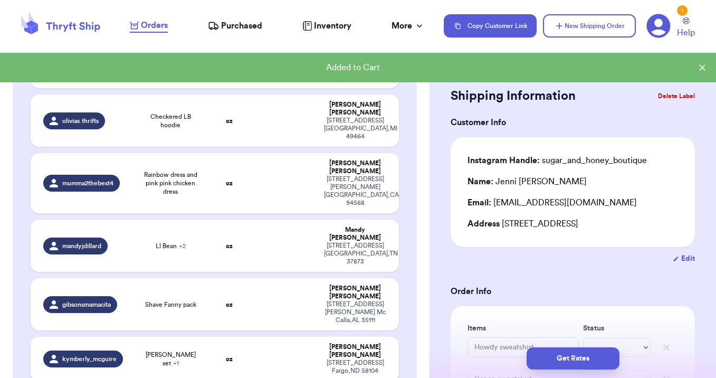
click at [268, 337] on td at bounding box center [285, 359] width 66 height 44
type input "[PERSON_NAME] set"
type input "Zara set"
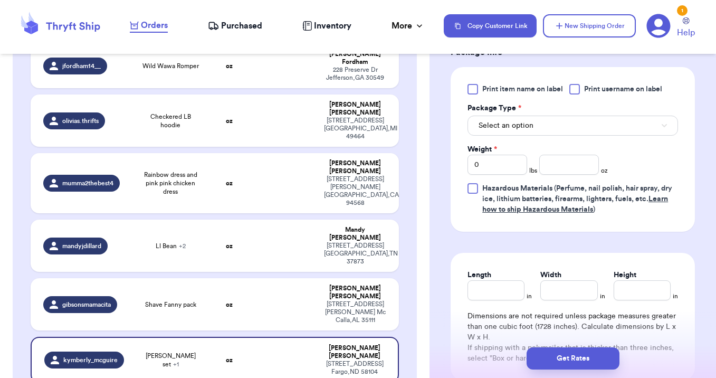
scroll to position [505, 0]
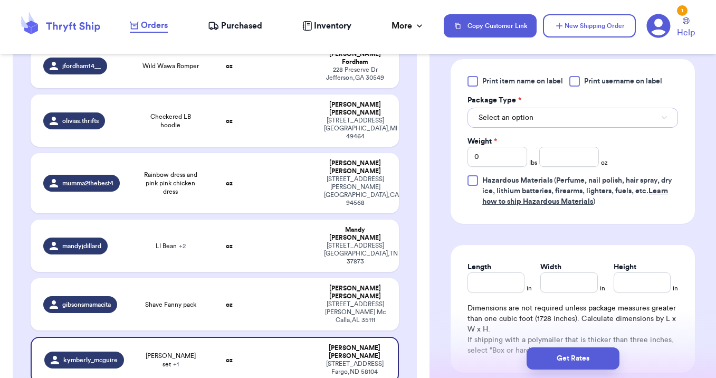
click at [565, 118] on button "Select an option" at bounding box center [573, 118] width 211 height 20
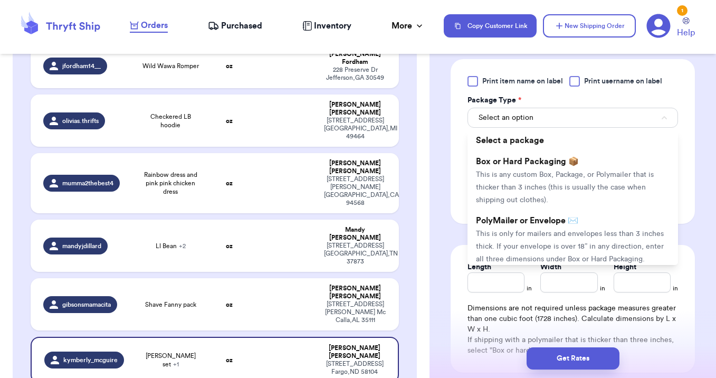
click at [556, 221] on span "PolyMailer or Envelope ✉️" at bounding box center [527, 220] width 102 height 8
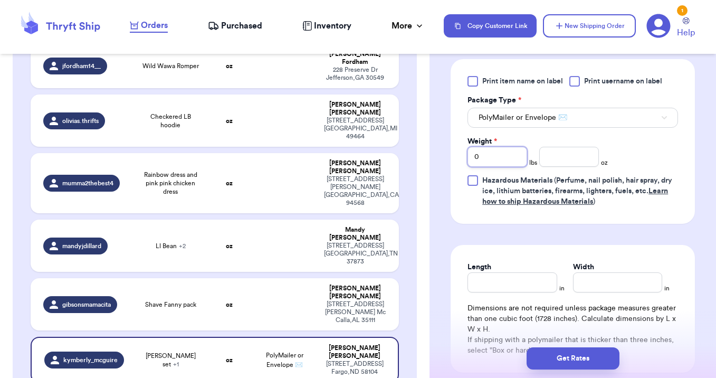
click at [508, 156] on input "0" at bounding box center [498, 157] width 60 height 20
type input "1"
type input "3"
click at [484, 288] on input "Length" at bounding box center [512, 282] width 89 height 20
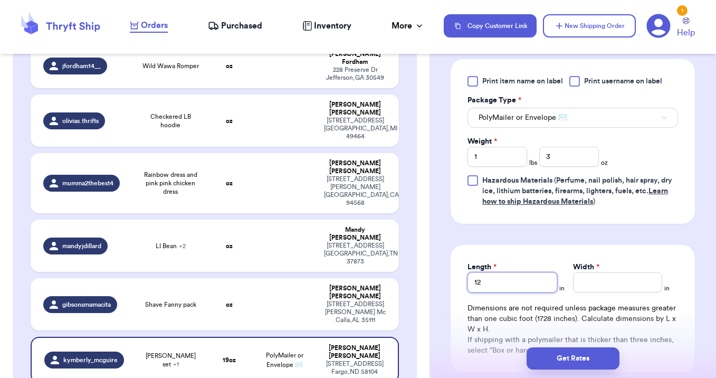
type input "12"
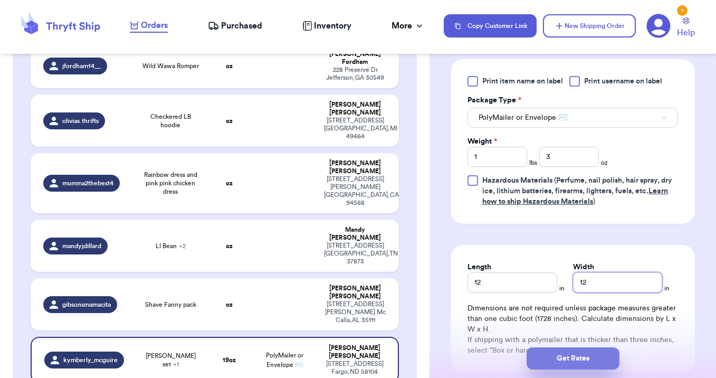
type input "12"
click at [563, 354] on button "Get Rates" at bounding box center [573, 358] width 93 height 22
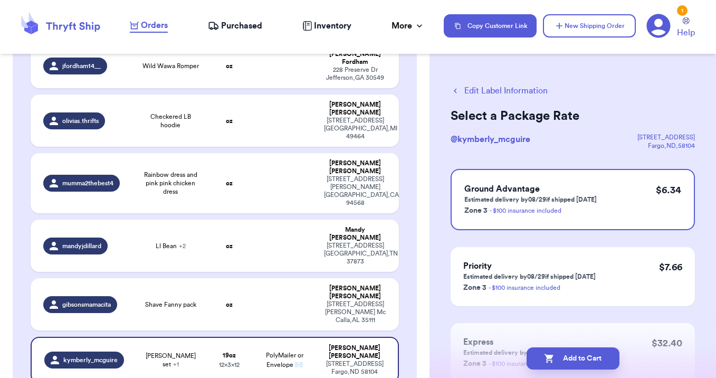
click at [563, 354] on button "Add to Cart" at bounding box center [573, 358] width 93 height 22
checkbox input "true"
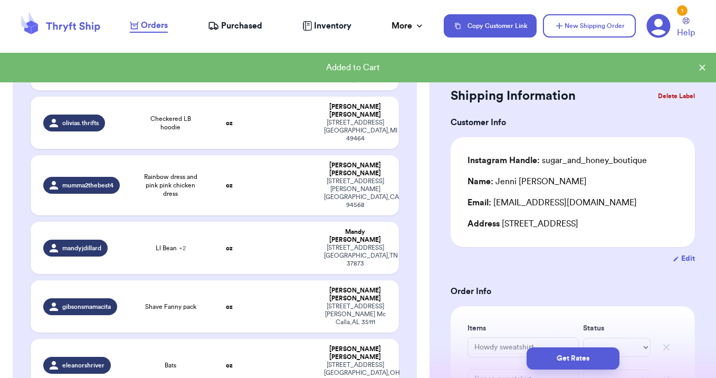
scroll to position [564, 0]
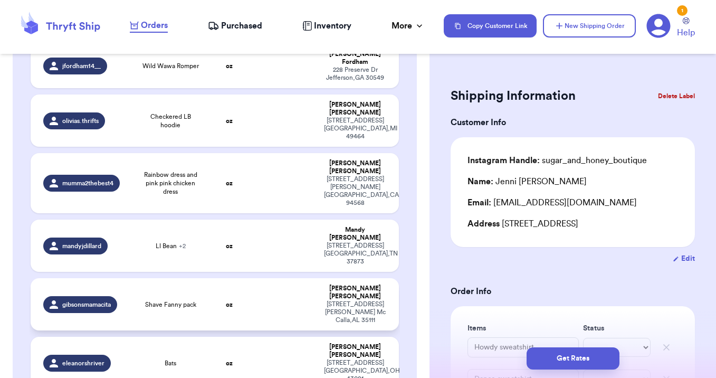
click at [297, 278] on td at bounding box center [285, 304] width 66 height 52
type input "Shave Fanny pack"
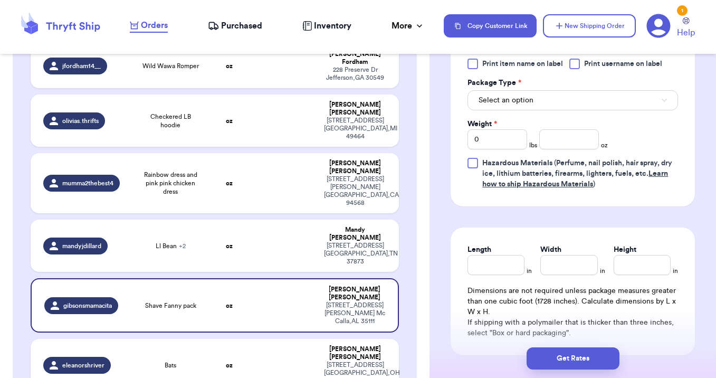
scroll to position [491, 0]
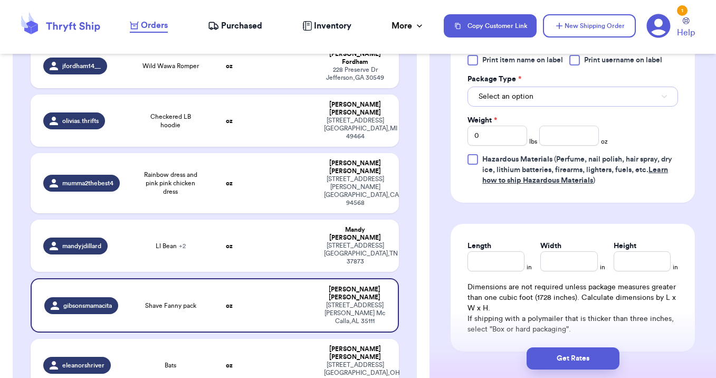
click at [539, 97] on button "Select an option" at bounding box center [573, 97] width 211 height 20
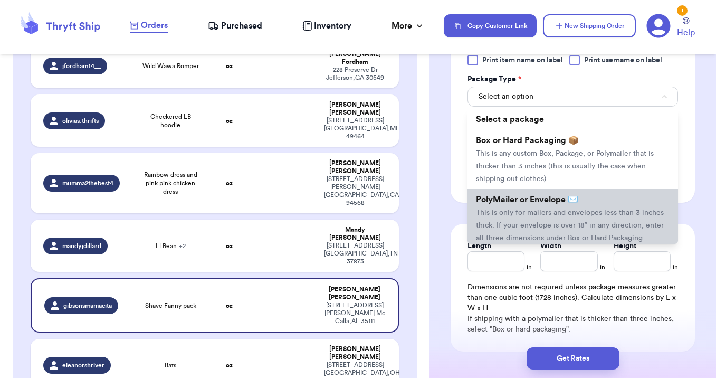
click at [553, 220] on li "PolyMailer or Envelope ✉️ This is only for mailers and envelopes less than 3 in…" at bounding box center [573, 218] width 211 height 59
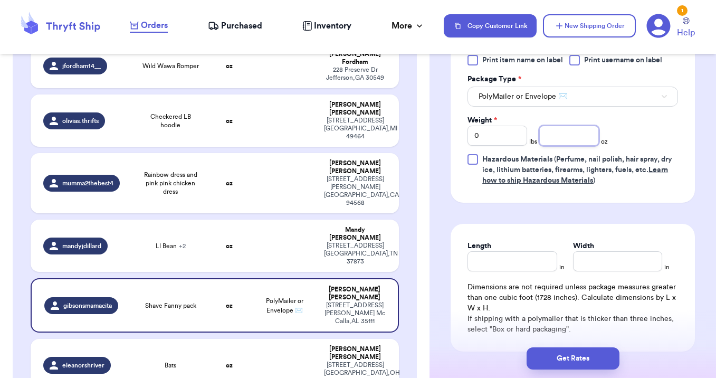
click at [564, 137] on input "number" at bounding box center [569, 136] width 60 height 20
type input "6"
type input "12"
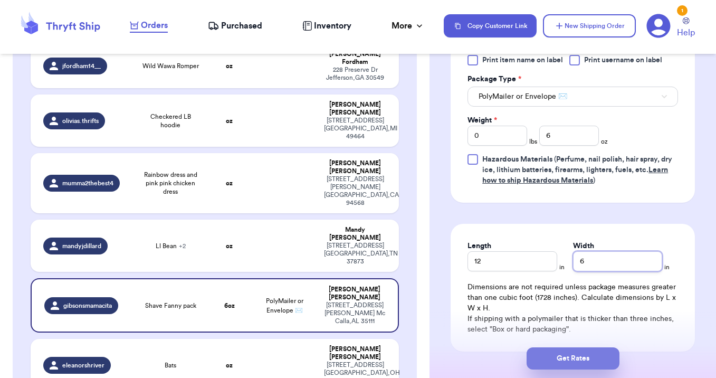
type input "6"
click at [576, 365] on button "Get Rates" at bounding box center [573, 358] width 93 height 22
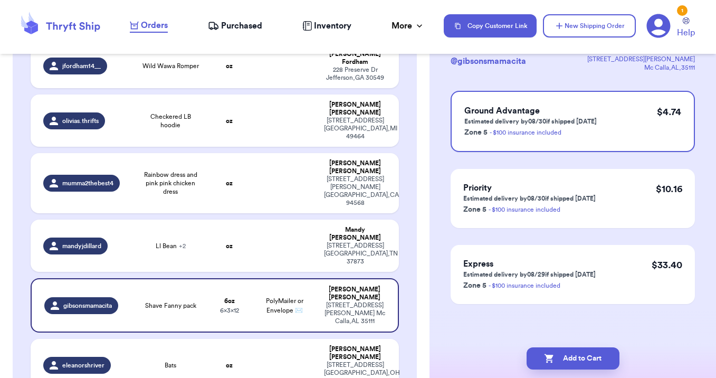
scroll to position [0, 0]
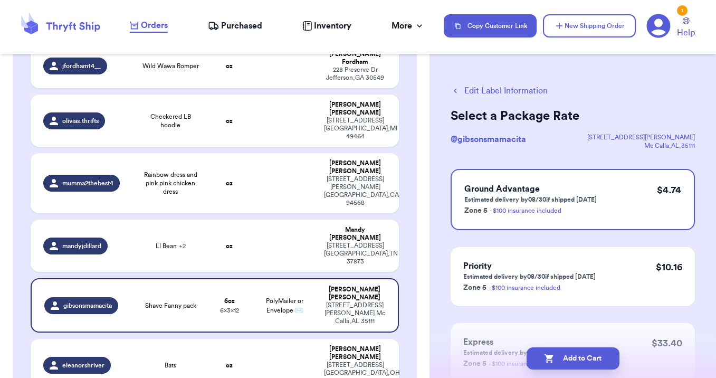
click at [576, 364] on button "Add to Cart" at bounding box center [573, 358] width 93 height 22
checkbox input "true"
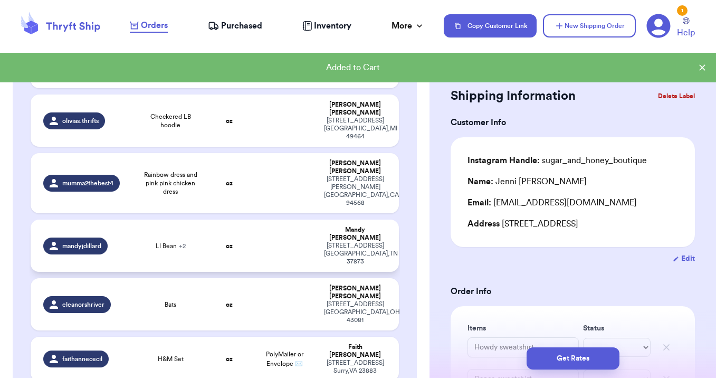
click at [274, 220] on td at bounding box center [285, 246] width 66 height 52
type input "Ll Bean"
type input "Chip and [PERSON_NAME]"
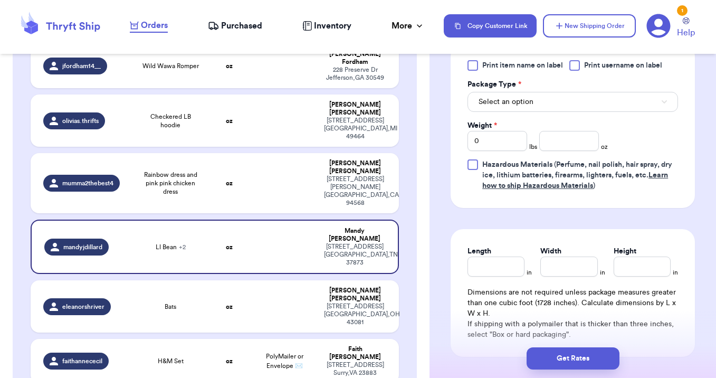
scroll to position [553, 0]
click at [517, 106] on span "Select an option" at bounding box center [506, 101] width 55 height 11
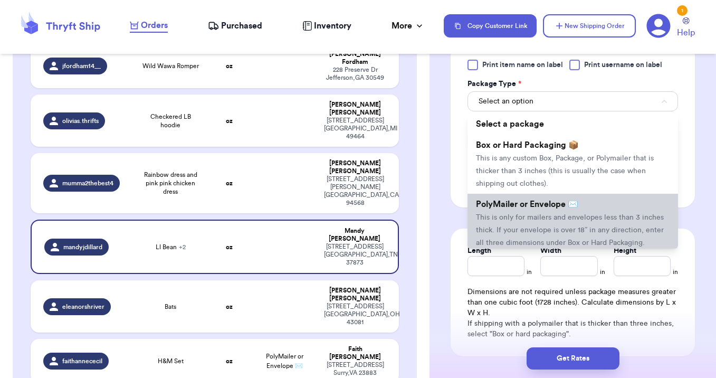
click at [520, 207] on span "PolyMailer or Envelope ✉️" at bounding box center [527, 204] width 102 height 8
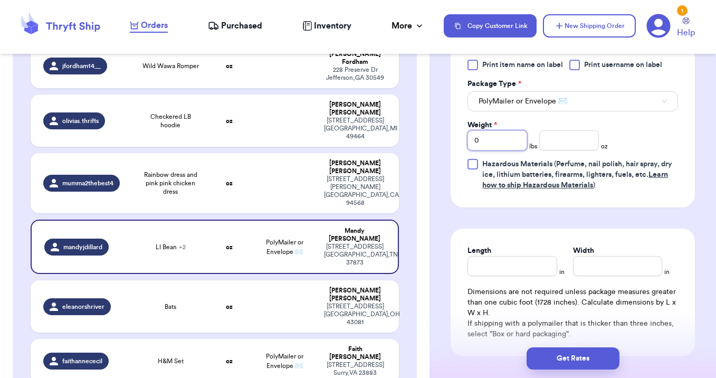
click at [513, 148] on input "0" at bounding box center [498, 140] width 60 height 20
type input "1"
type input "3"
type input "12"
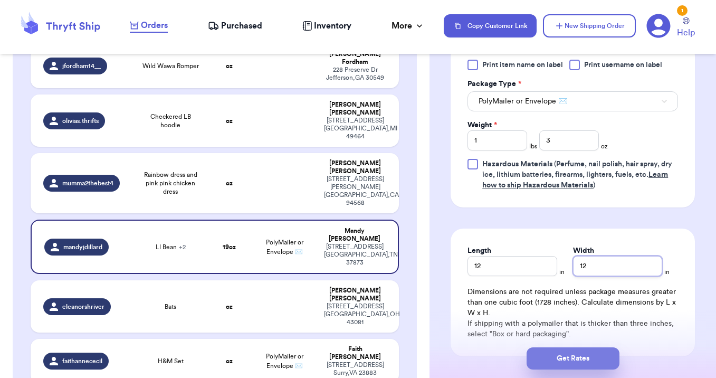
type input "12"
click at [559, 356] on button "Get Rates" at bounding box center [573, 358] width 93 height 22
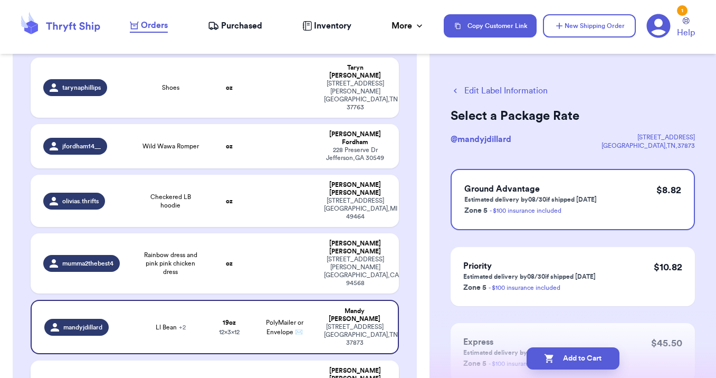
scroll to position [452, 0]
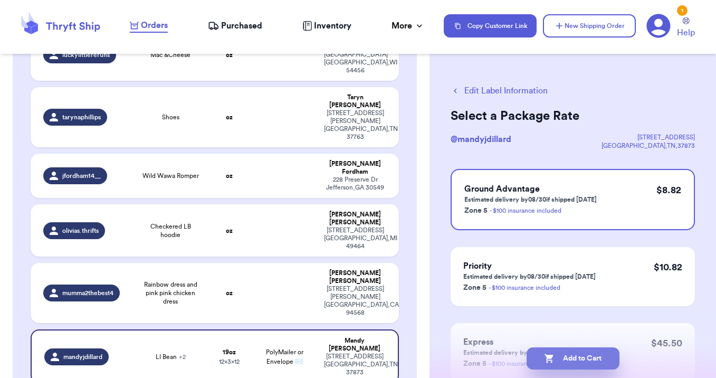
click at [561, 360] on button "Add to Cart" at bounding box center [573, 358] width 93 height 22
checkbox input "true"
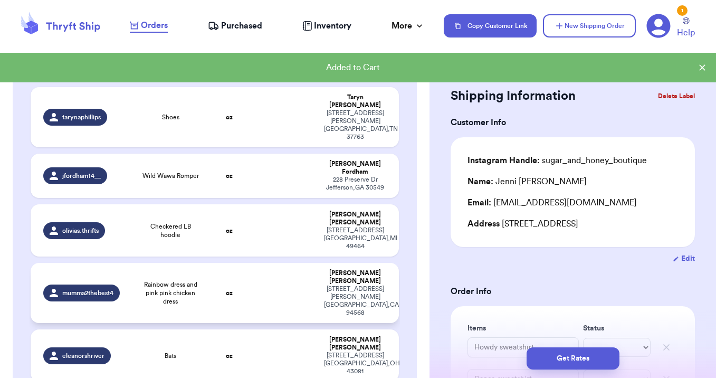
click at [256, 263] on td at bounding box center [285, 293] width 66 height 60
type input "Rainbow dress and pink pink chicken dress"
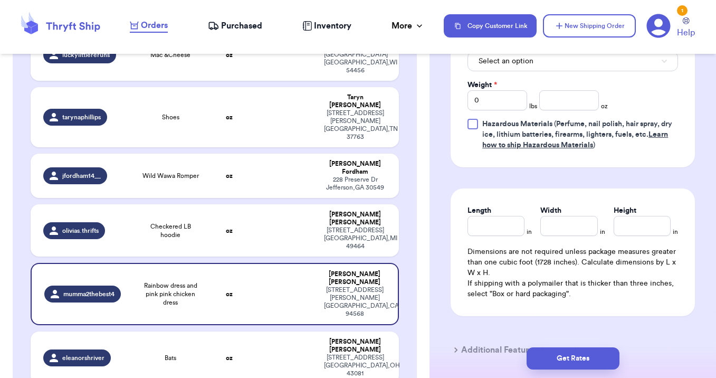
scroll to position [526, 0]
click at [544, 69] on button "Select an option" at bounding box center [573, 62] width 211 height 20
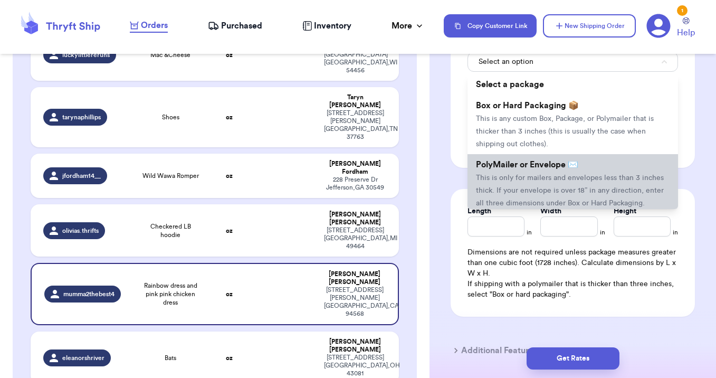
click at [545, 181] on span "This is only for mailers and envelopes less than 3 inches thick. If your envelo…" at bounding box center [570, 190] width 188 height 33
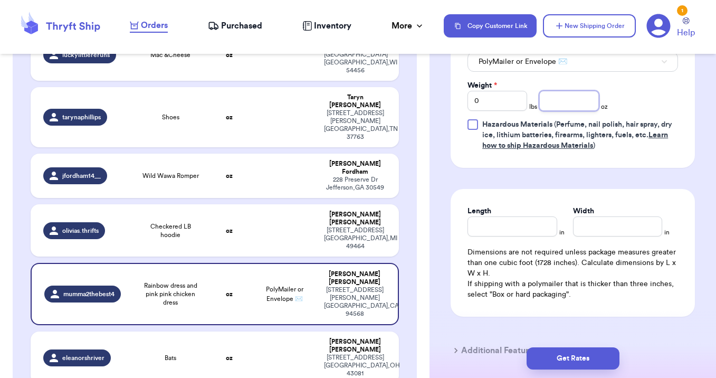
click at [559, 103] on input "number" at bounding box center [569, 101] width 60 height 20
type input "15"
type input "12"
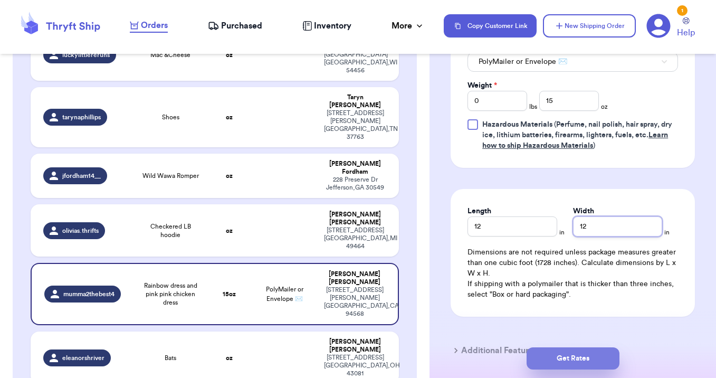
type input "12"
click at [588, 355] on button "Get Rates" at bounding box center [573, 358] width 93 height 22
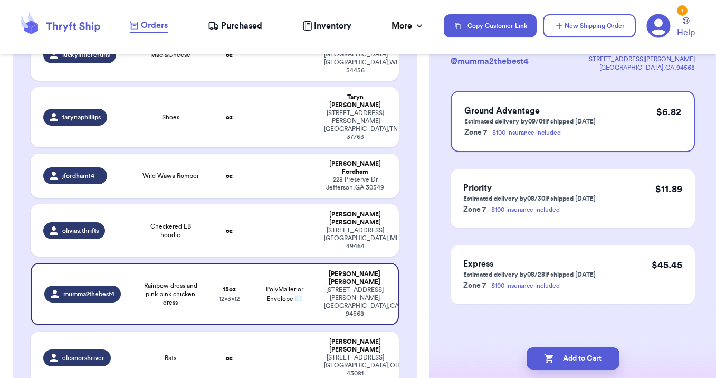
scroll to position [0, 0]
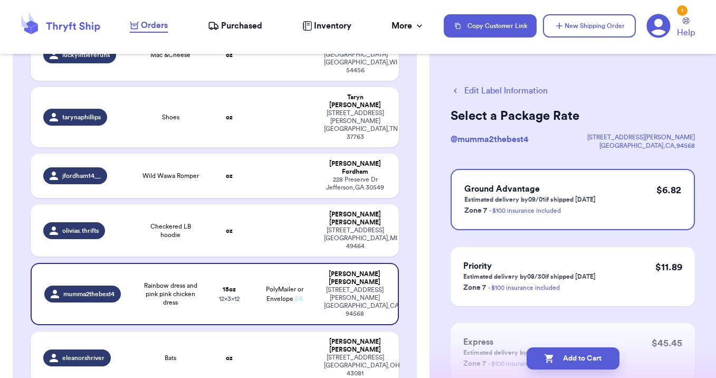
click at [588, 355] on button "Add to Cart" at bounding box center [573, 358] width 93 height 22
checkbox input "true"
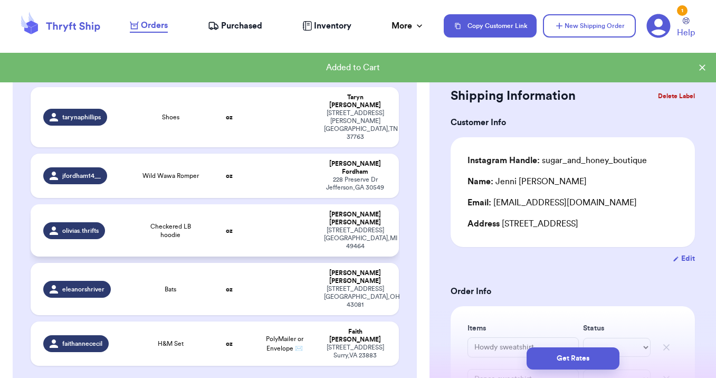
click at [264, 204] on td at bounding box center [285, 230] width 66 height 52
type input "Checkered LB hoodie"
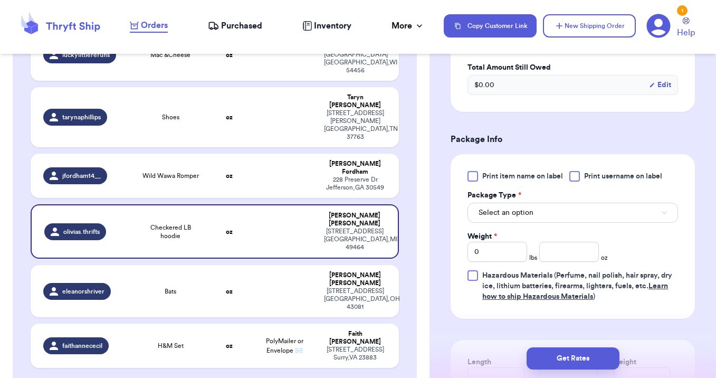
scroll to position [395, 0]
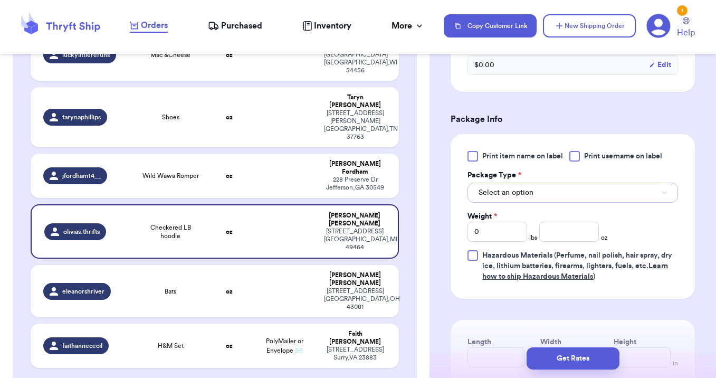
click at [582, 198] on button "Select an option" at bounding box center [573, 193] width 211 height 20
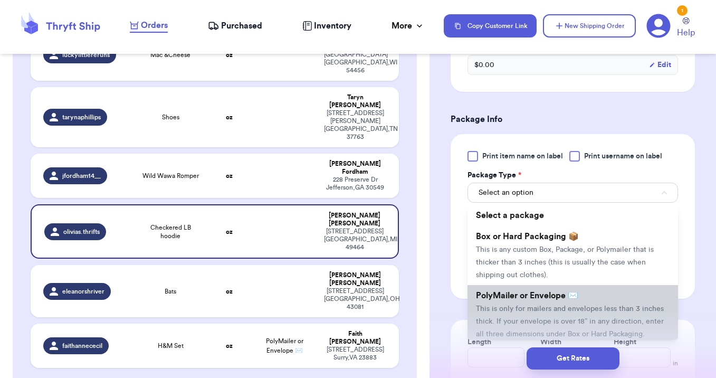
click at [574, 302] on li "PolyMailer or Envelope ✉️ This is only for mailers and envelopes less than 3 in…" at bounding box center [573, 314] width 211 height 59
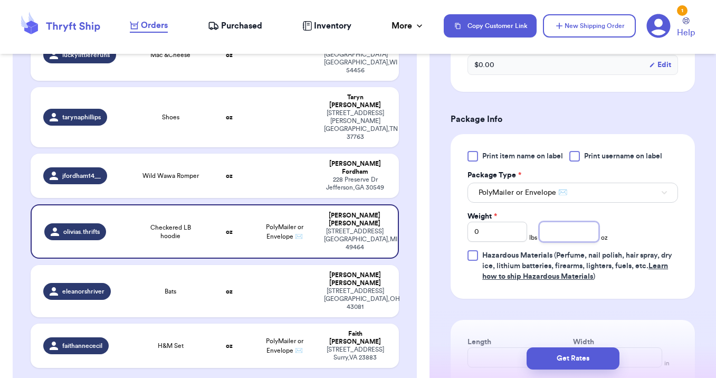
click at [583, 237] on input "number" at bounding box center [569, 232] width 60 height 20
type input "9"
type input "12"
click at [569, 361] on button "Get Rates" at bounding box center [573, 358] width 93 height 22
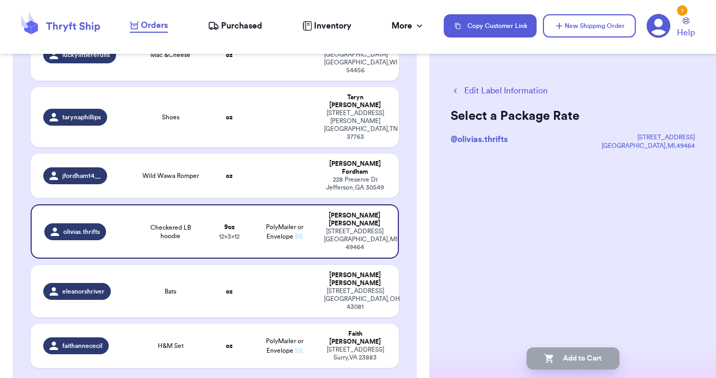
scroll to position [0, 0]
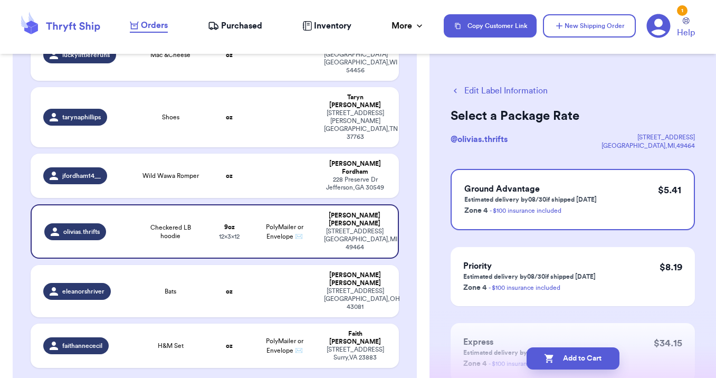
click at [569, 361] on button "Add to Cart" at bounding box center [573, 358] width 93 height 22
checkbox input "true"
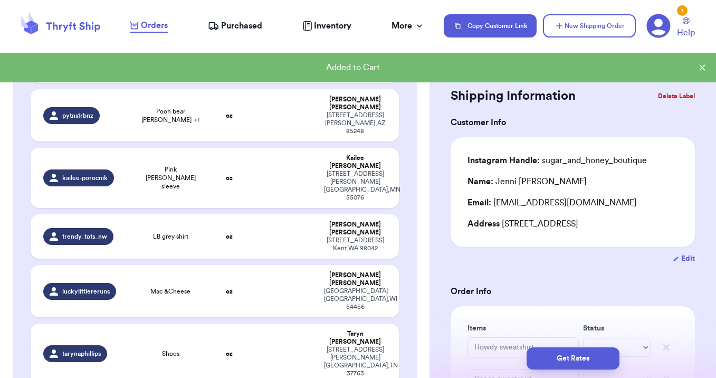
scroll to position [196, 0]
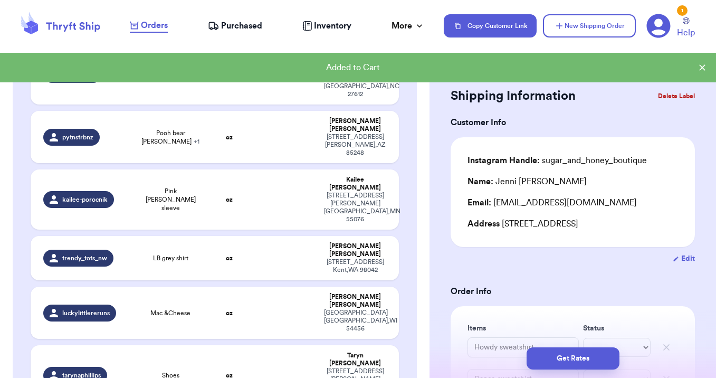
type input "Wild Wawa Romper"
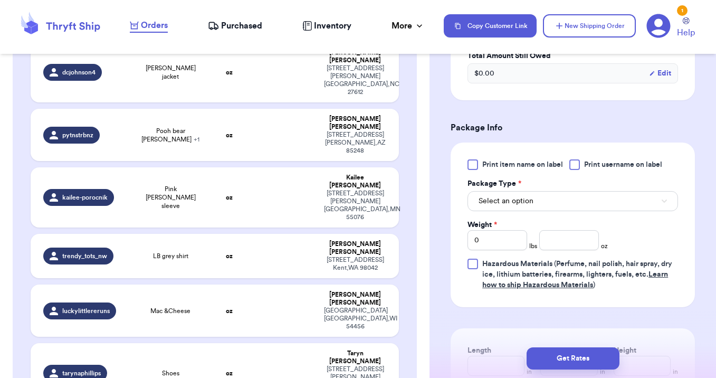
scroll to position [453, 0]
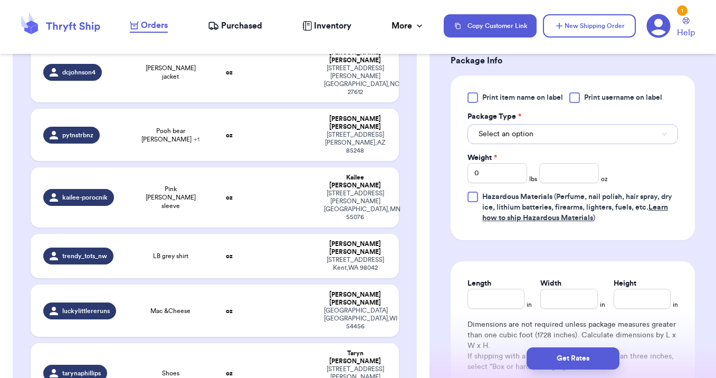
click at [508, 131] on span "Select an option" at bounding box center [506, 134] width 55 height 11
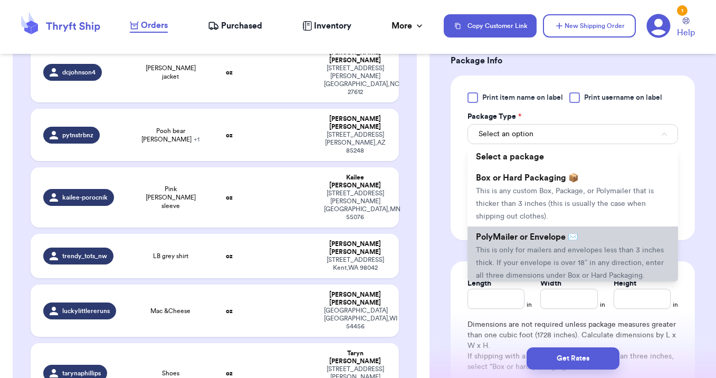
click at [524, 230] on li "PolyMailer or Envelope ✉️ This is only for mailers and envelopes less than 3 in…" at bounding box center [573, 255] width 211 height 59
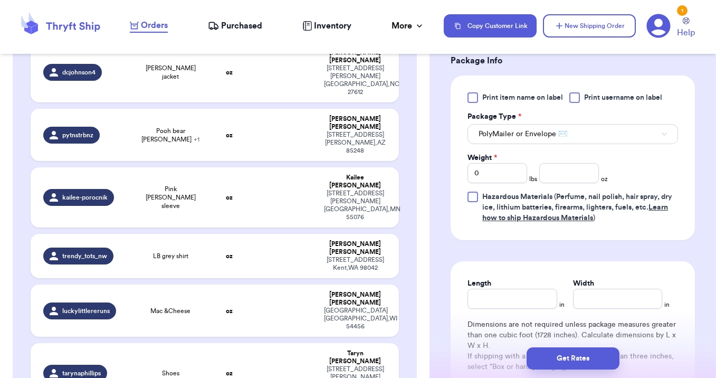
click at [567, 185] on div "Print item name on label Print username on label Package Type * PolyMailer or E…" at bounding box center [573, 157] width 211 height 131
click at [564, 177] on input "number" at bounding box center [569, 173] width 60 height 20
type input "3"
type input "12"
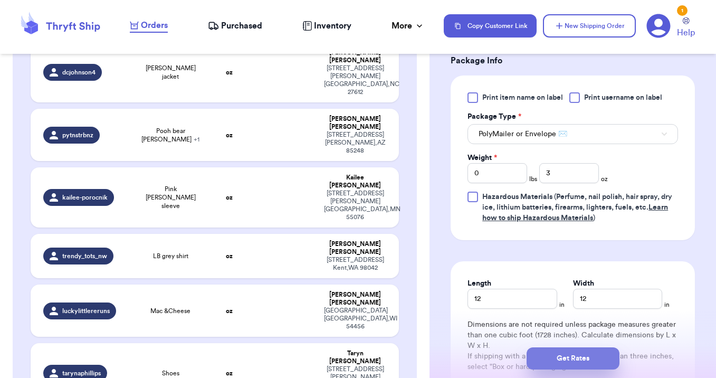
click at [568, 354] on button "Get Rates" at bounding box center [573, 358] width 93 height 22
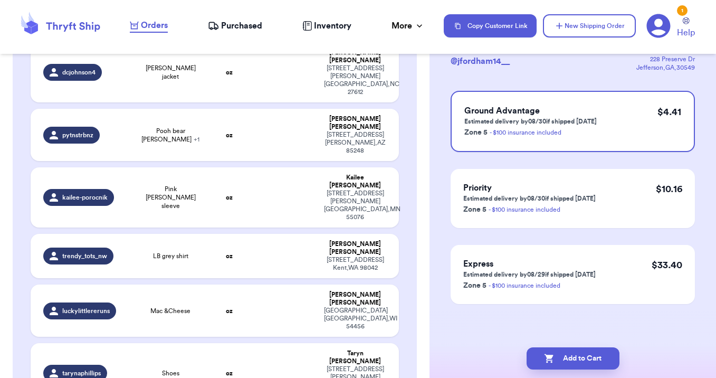
scroll to position [0, 0]
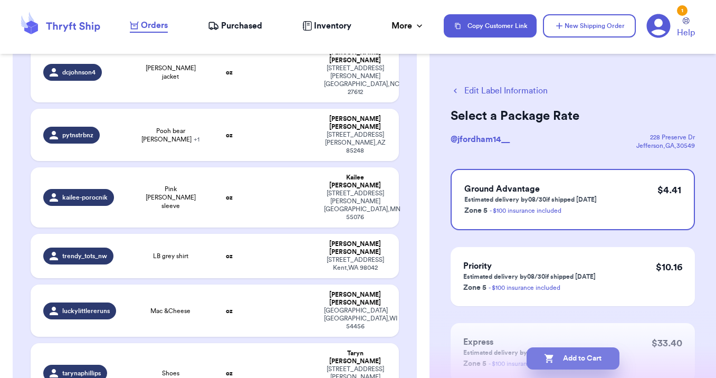
click at [568, 354] on button "Add to Cart" at bounding box center [573, 358] width 93 height 22
checkbox input "true"
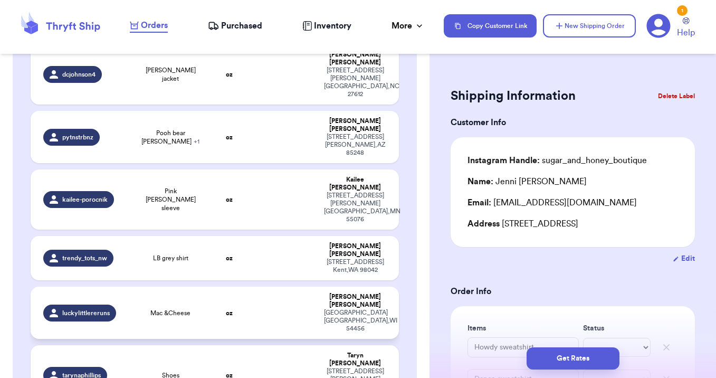
click at [283, 287] on td at bounding box center [285, 313] width 66 height 52
type input "Mac &Cheese"
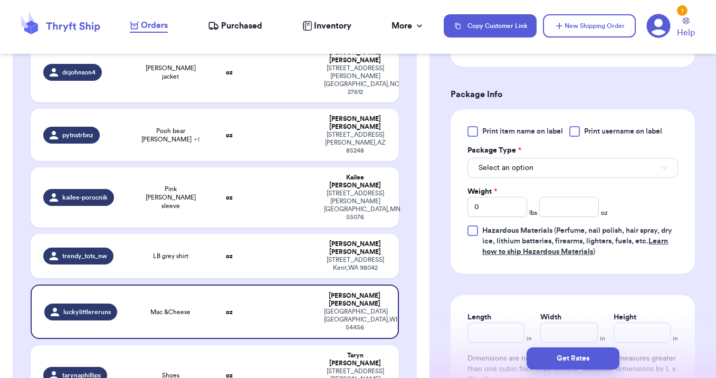
scroll to position [414, 0]
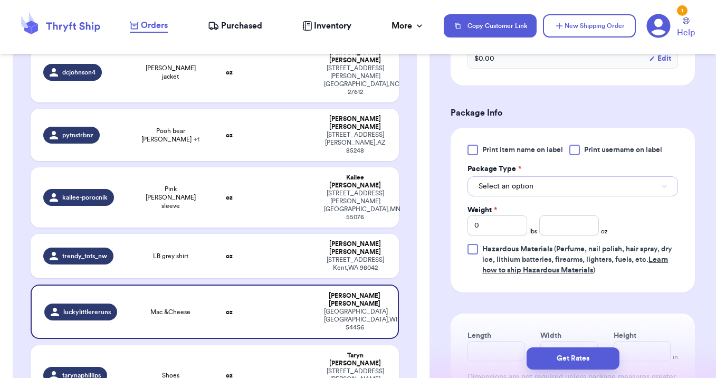
click at [544, 177] on button "Select an option" at bounding box center [573, 186] width 211 height 20
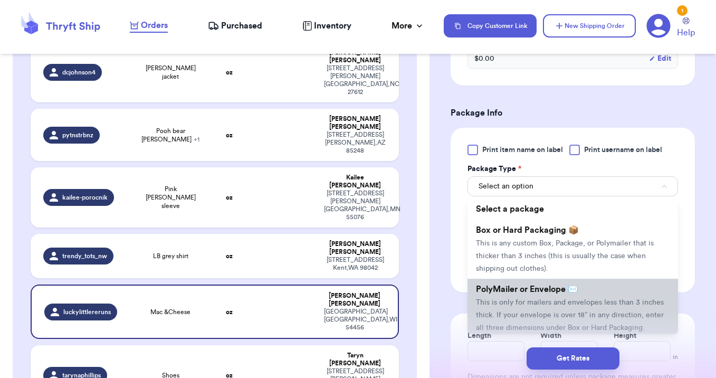
click at [538, 305] on span "This is only for mailers and envelopes less than 3 inches thick. If your envelo…" at bounding box center [570, 315] width 188 height 33
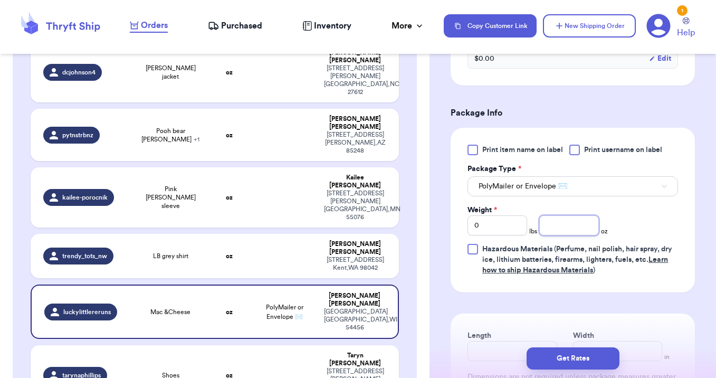
click at [577, 217] on input "number" at bounding box center [569, 225] width 60 height 20
type input "5"
type input "12"
click at [565, 357] on button "Get Rates" at bounding box center [573, 358] width 93 height 22
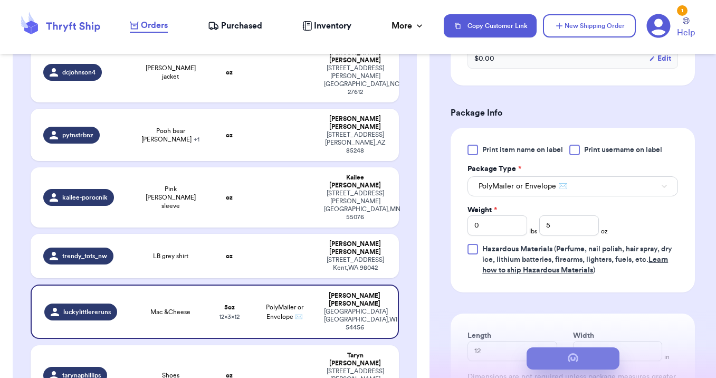
scroll to position [0, 0]
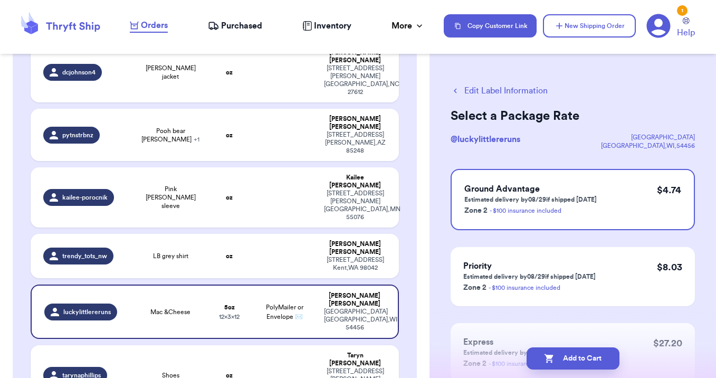
click at [565, 357] on button "Add to Cart" at bounding box center [573, 358] width 93 height 22
checkbox input "true"
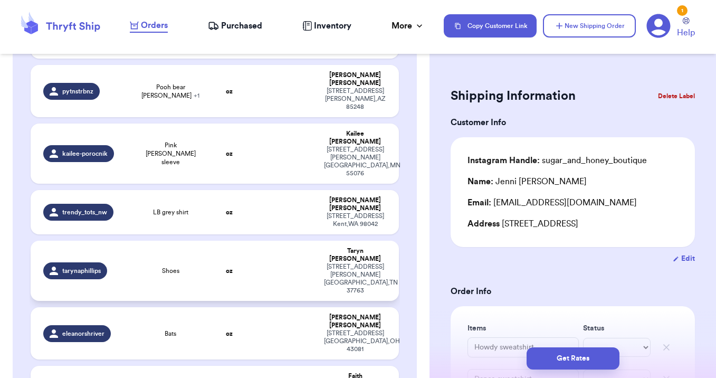
click at [274, 241] on td at bounding box center [285, 271] width 66 height 60
type input "Shoes"
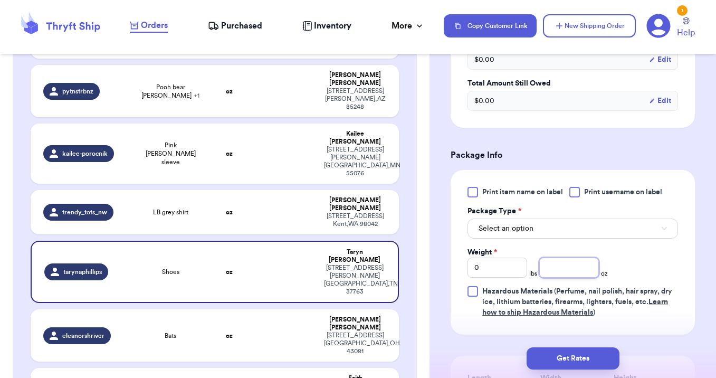
scroll to position [363, 0]
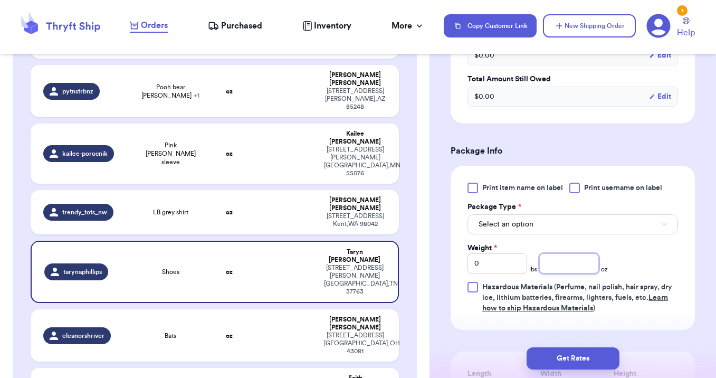
drag, startPoint x: 613, startPoint y: 244, endPoint x: 598, endPoint y: 415, distance: 172.1
click at [598, 377] on html "Orders Purchased Inventory More Stats Completed Orders Copy Customer Link New S…" at bounding box center [358, 189] width 716 height 378
click at [572, 224] on button "Select an option" at bounding box center [573, 224] width 211 height 20
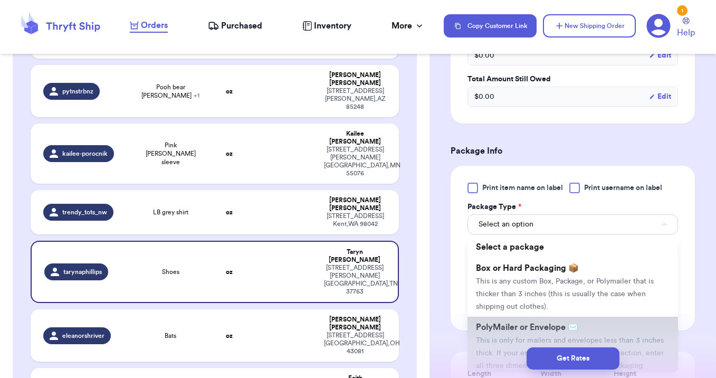
click at [576, 334] on li "PolyMailer or Envelope ✉️ This is only for mailers and envelopes less than 3 in…" at bounding box center [573, 346] width 211 height 59
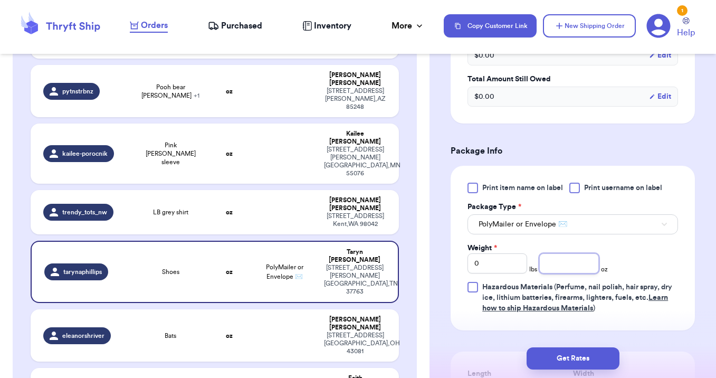
click at [574, 261] on input "number" at bounding box center [569, 263] width 60 height 20
type input "15"
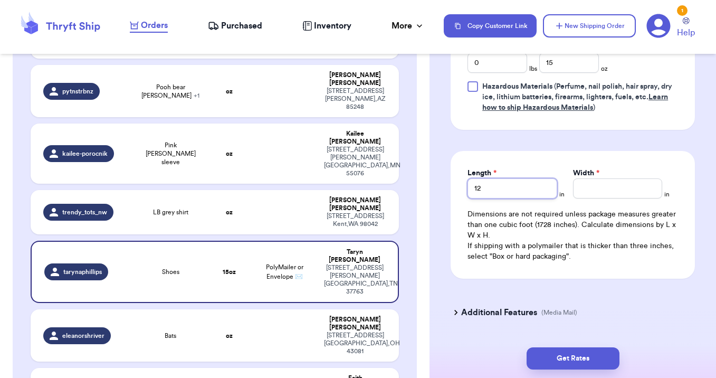
type input "12"
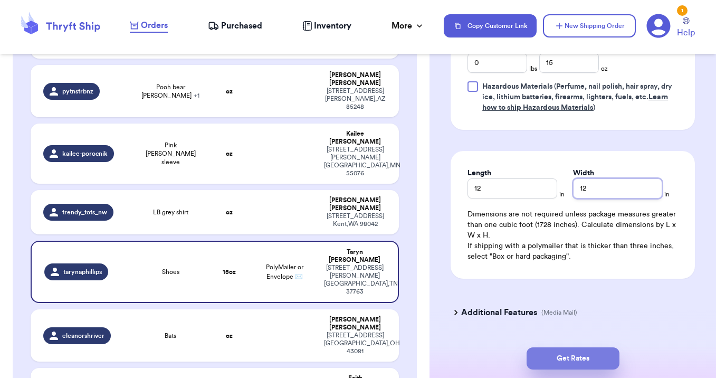
type input "12"
click at [575, 355] on button "Get Rates" at bounding box center [573, 358] width 93 height 22
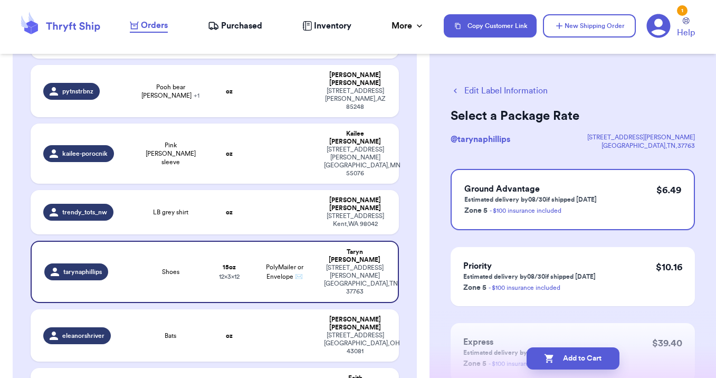
click at [575, 355] on button "Add to Cart" at bounding box center [573, 358] width 93 height 22
checkbox input "true"
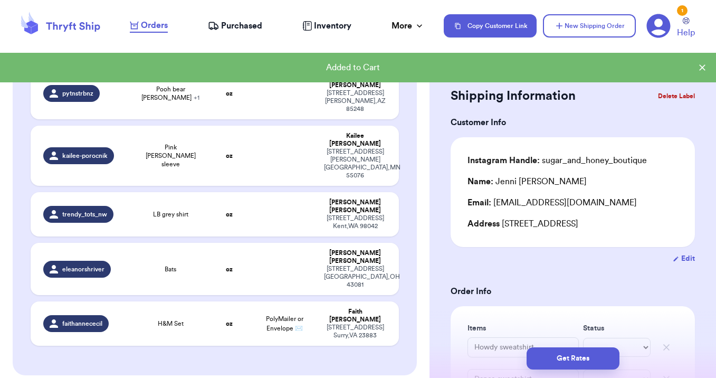
scroll to position [242, 0]
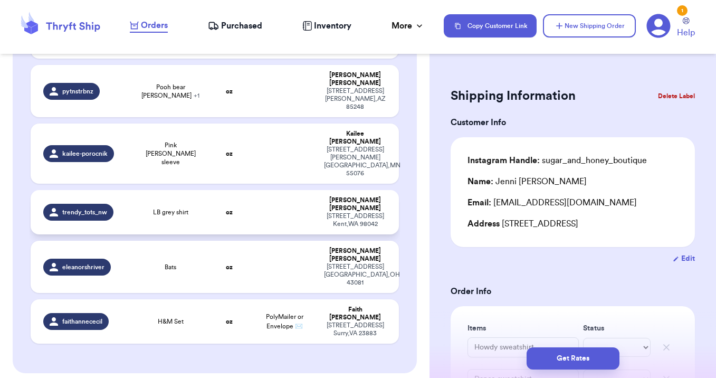
click at [272, 190] on td at bounding box center [285, 212] width 66 height 44
type input "LB grey shirt"
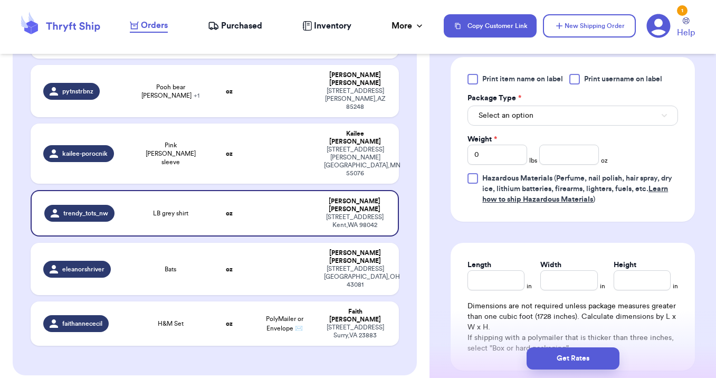
scroll to position [499, 0]
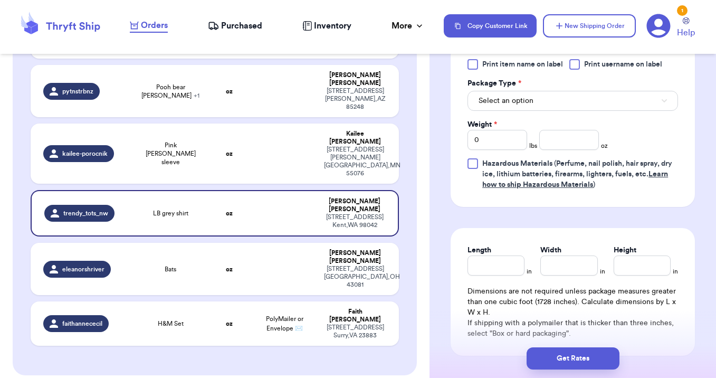
click at [565, 101] on div "Print item name on label Print username on label Package Type * Select an optio…" at bounding box center [573, 124] width 211 height 131
click at [565, 91] on button "Select an option" at bounding box center [573, 101] width 211 height 20
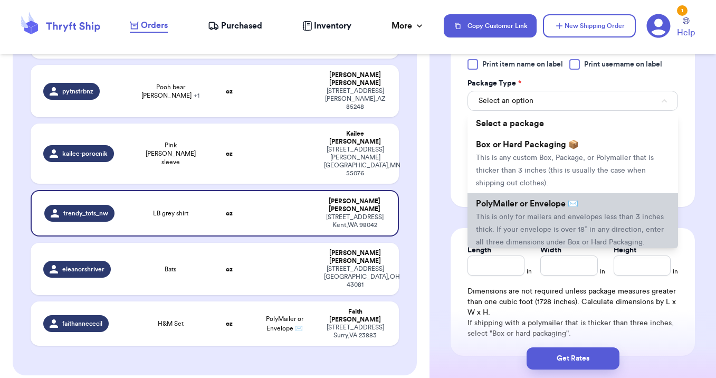
click at [542, 219] on span "This is only for mailers and envelopes less than 3 inches thick. If your envelo…" at bounding box center [570, 229] width 188 height 33
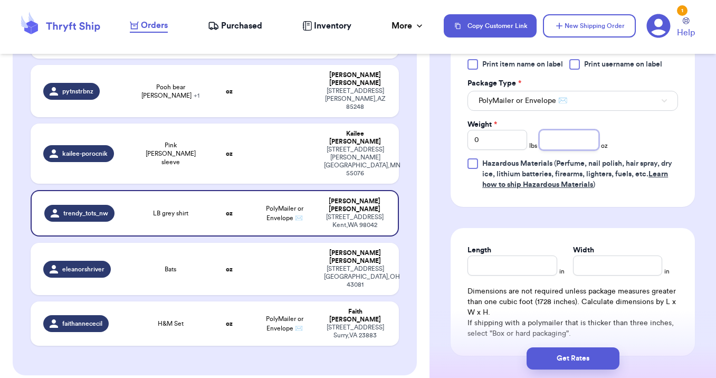
click at [569, 134] on input "number" at bounding box center [569, 140] width 60 height 20
type input "6"
type input "12"
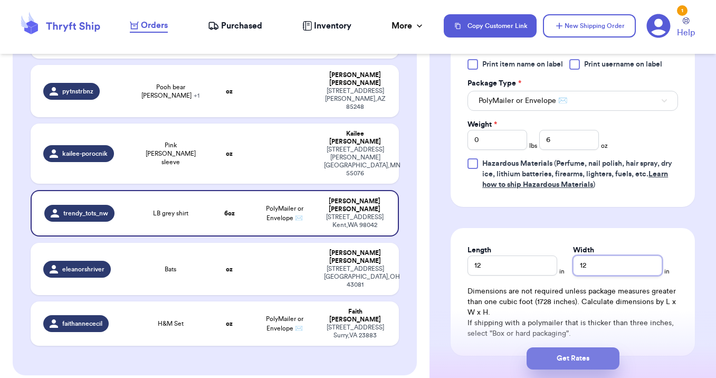
type input "12"
click at [564, 356] on button "Get Rates" at bounding box center [573, 358] width 93 height 22
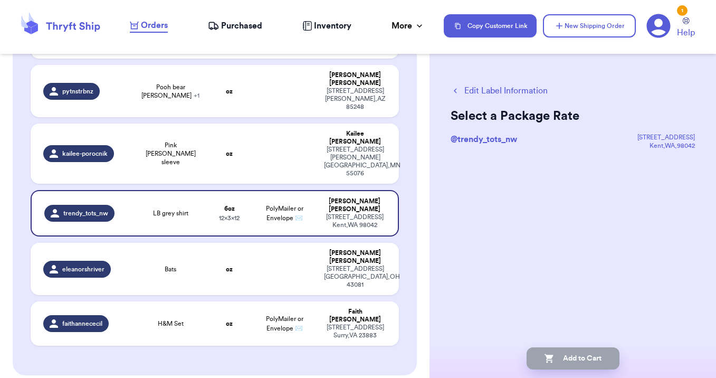
scroll to position [0, 0]
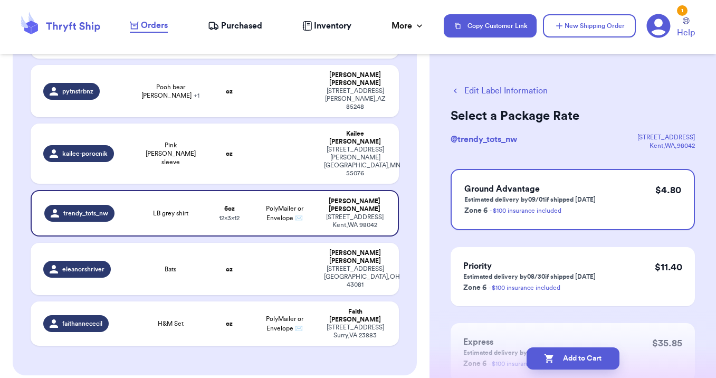
click at [564, 356] on button "Add to Cart" at bounding box center [573, 358] width 93 height 22
checkbox input "true"
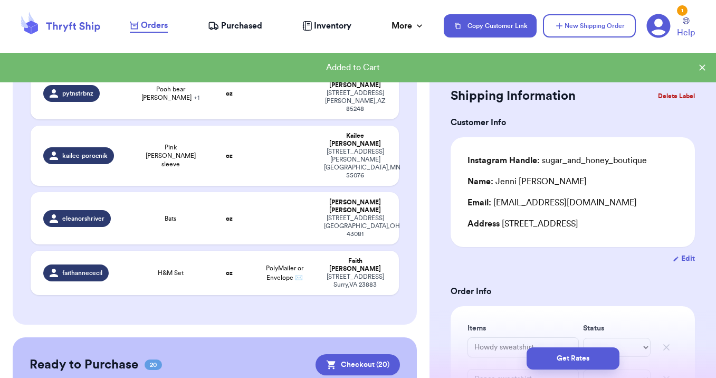
scroll to position [242, 0]
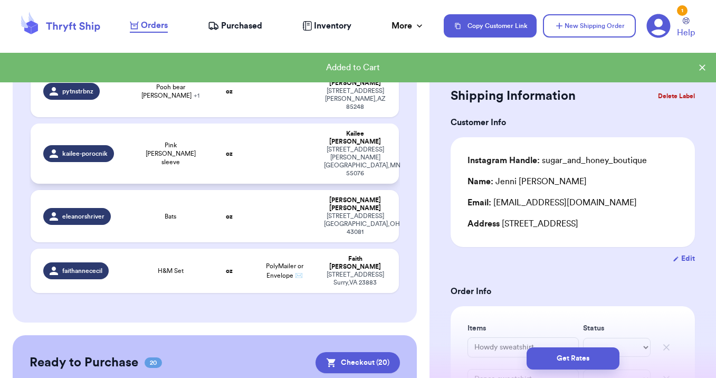
click at [267, 123] on td at bounding box center [285, 153] width 66 height 60
type input "Pink [PERSON_NAME] sleeve"
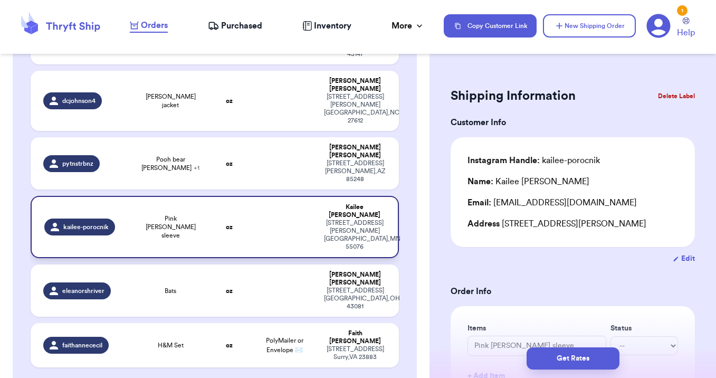
scroll to position [157, 0]
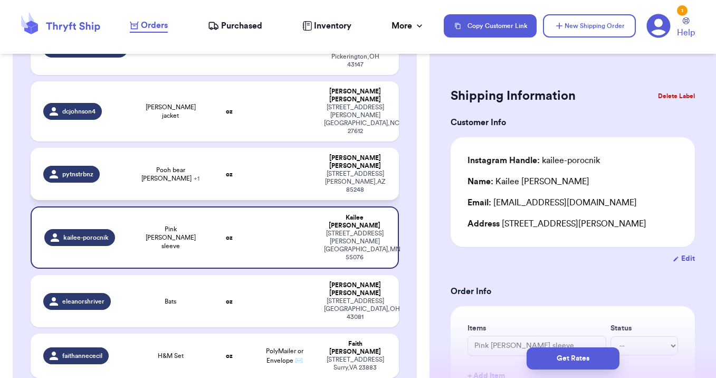
click at [255, 148] on td at bounding box center [285, 174] width 66 height 52
type input "Pooh bear [PERSON_NAME]"
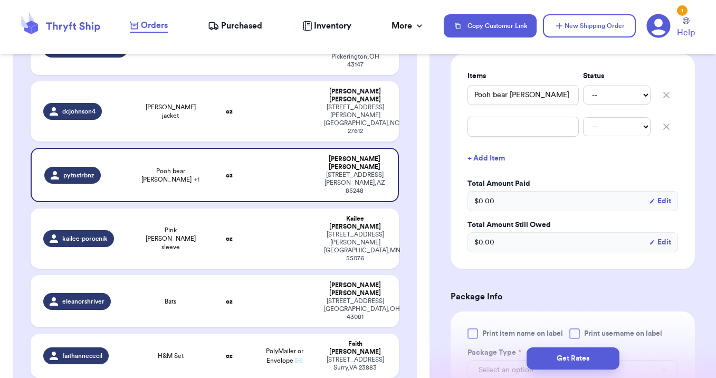
scroll to position [254, 0]
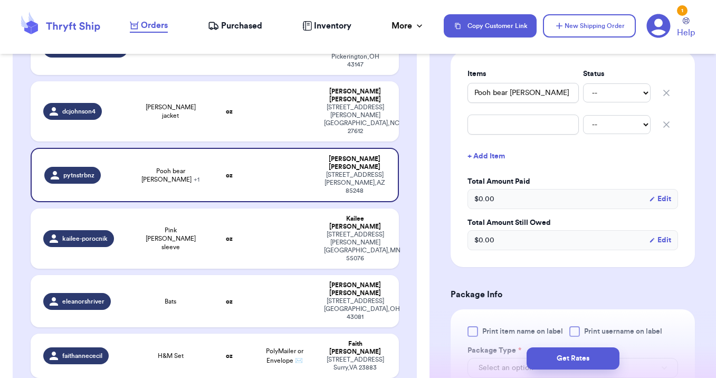
click at [669, 130] on icon "button" at bounding box center [666, 124] width 11 height 11
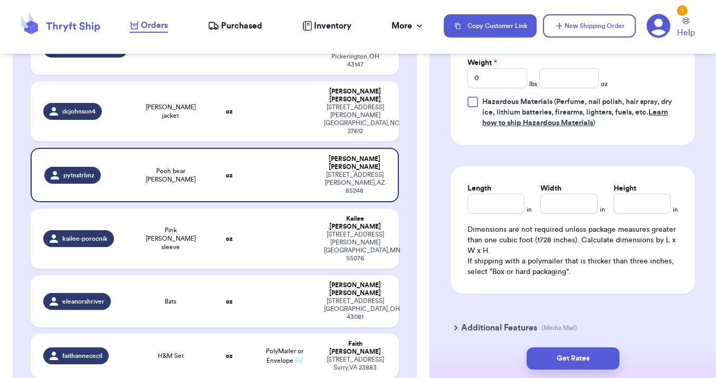
scroll to position [507, 0]
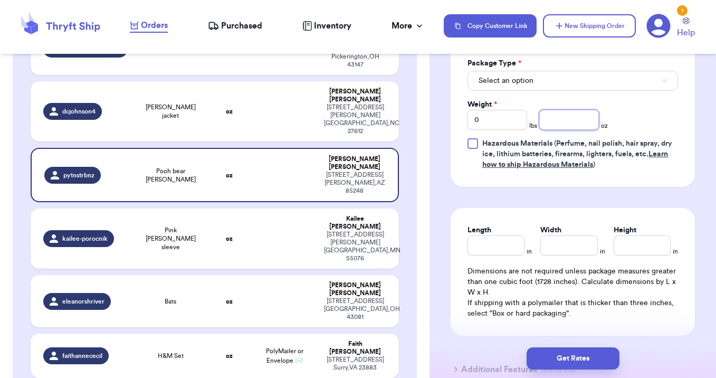
click at [563, 130] on input "number" at bounding box center [569, 120] width 60 height 20
type input "5"
type input "12"
click at [572, 91] on button "Select an option" at bounding box center [573, 81] width 211 height 20
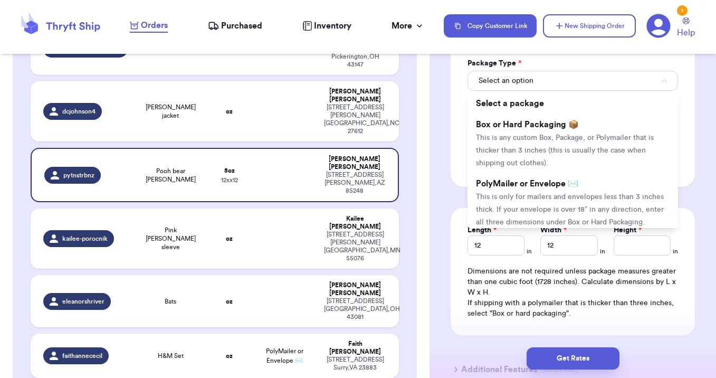
click at [562, 207] on span "This is only for mailers and envelopes less than 3 inches thick. If your envelo…" at bounding box center [570, 209] width 188 height 33
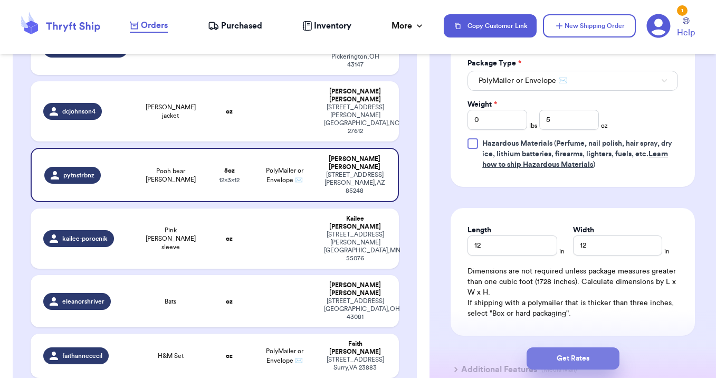
click at [576, 362] on button "Get Rates" at bounding box center [573, 358] width 93 height 22
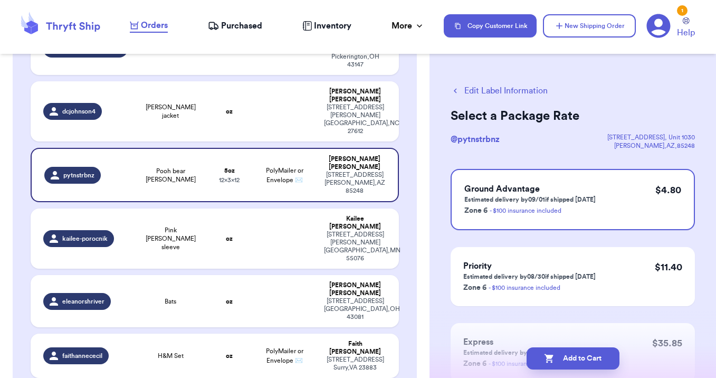
click at [576, 362] on button "Add to Cart" at bounding box center [573, 358] width 93 height 22
checkbox input "true"
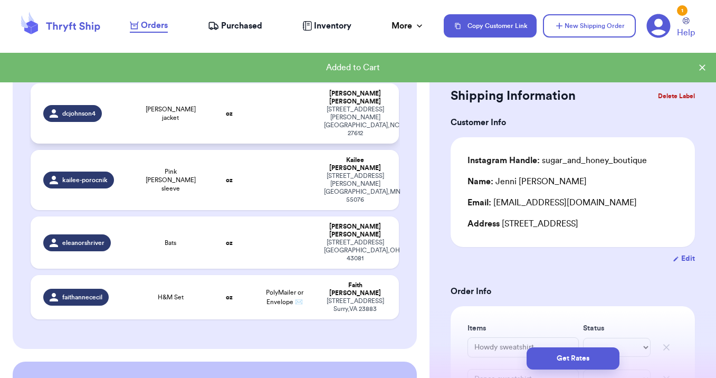
click at [260, 92] on td at bounding box center [285, 113] width 66 height 60
type input "[PERSON_NAME] jacket"
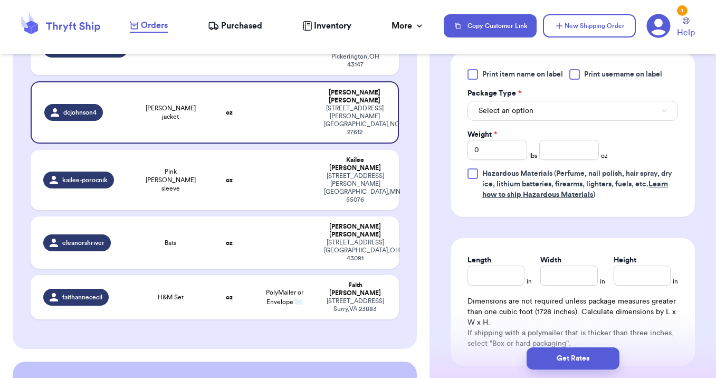
scroll to position [477, 0]
click at [586, 111] on button "Select an option" at bounding box center [573, 110] width 211 height 20
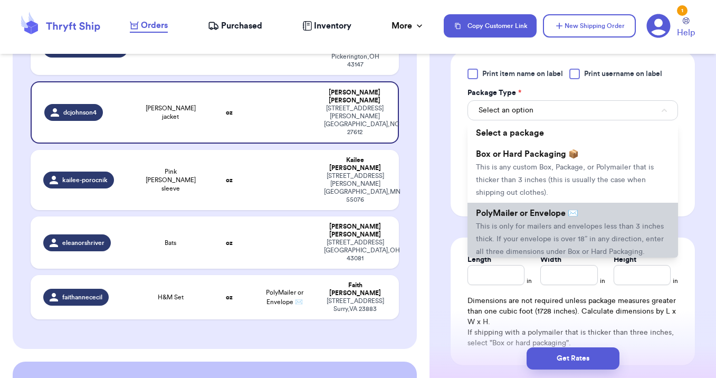
click at [575, 213] on span "PolyMailer or Envelope ✉️" at bounding box center [527, 213] width 102 height 8
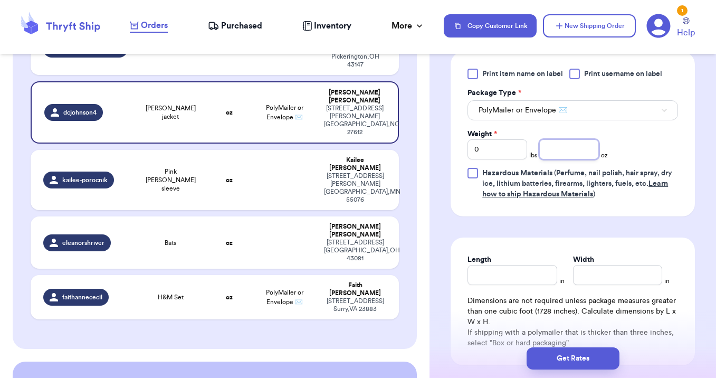
click at [560, 153] on input "number" at bounding box center [569, 149] width 60 height 20
type input "8"
type input "12"
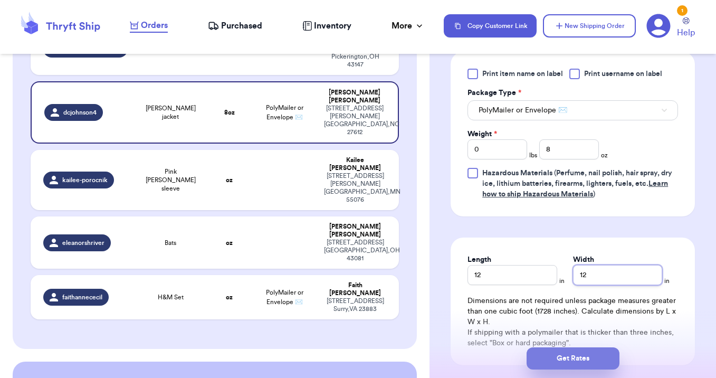
type input "12"
click at [575, 349] on button "Get Rates" at bounding box center [573, 358] width 93 height 22
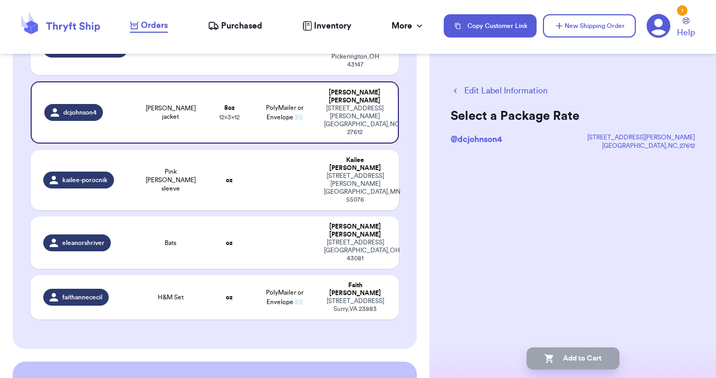
scroll to position [0, 0]
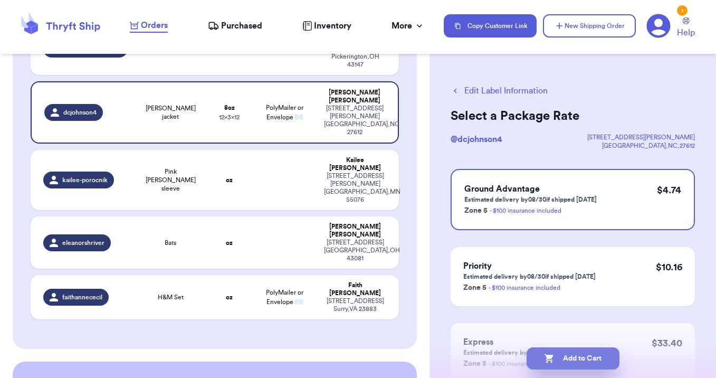
click at [567, 363] on button "Add to Cart" at bounding box center [573, 358] width 93 height 22
checkbox input "true"
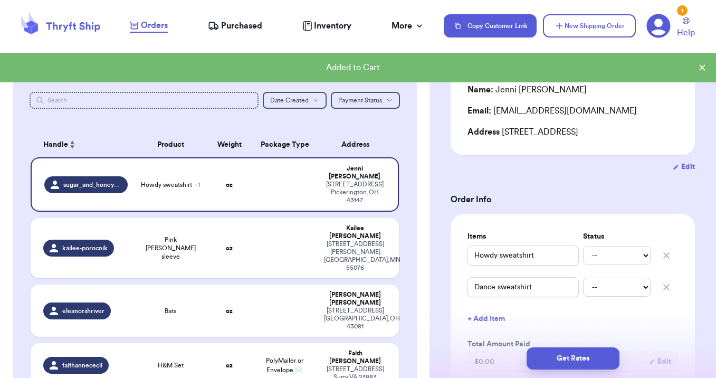
scroll to position [91, 0]
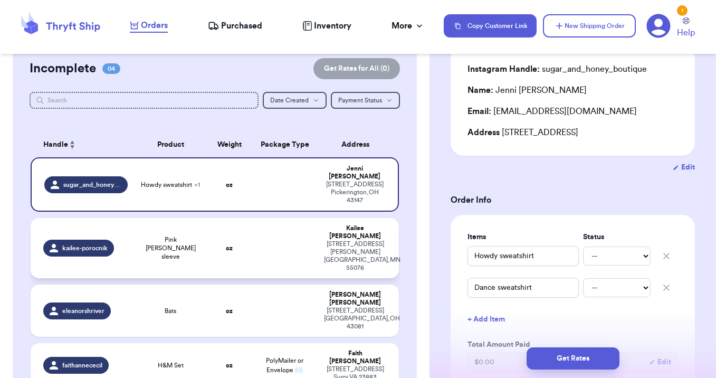
click at [301, 225] on td at bounding box center [285, 248] width 66 height 60
type input "Pink [PERSON_NAME] sleeve"
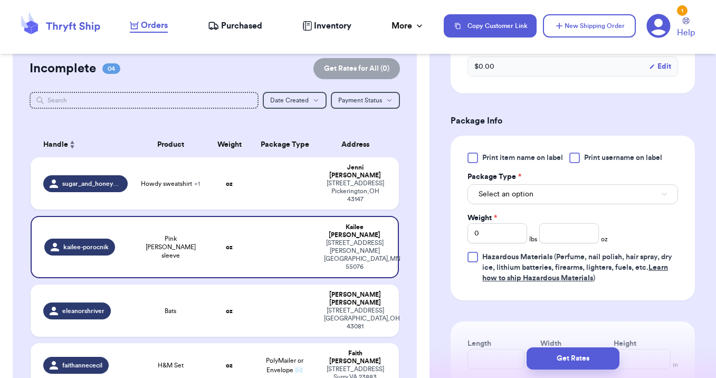
scroll to position [382, 0]
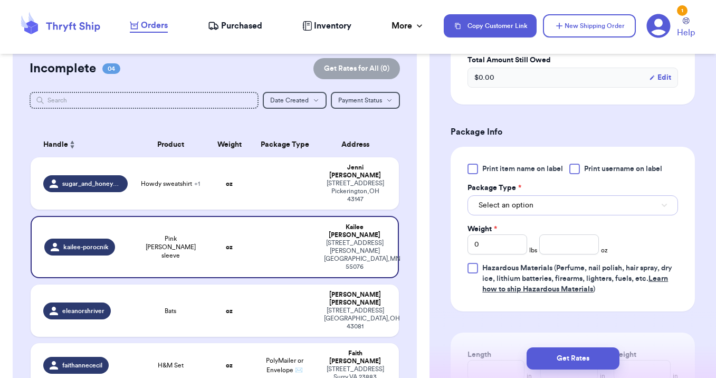
click at [564, 215] on button "Select an option" at bounding box center [573, 205] width 211 height 20
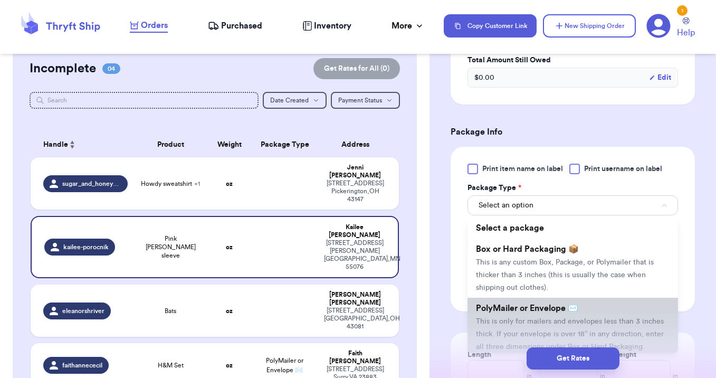
click at [558, 312] on span "PolyMailer or Envelope ✉️" at bounding box center [527, 308] width 102 height 8
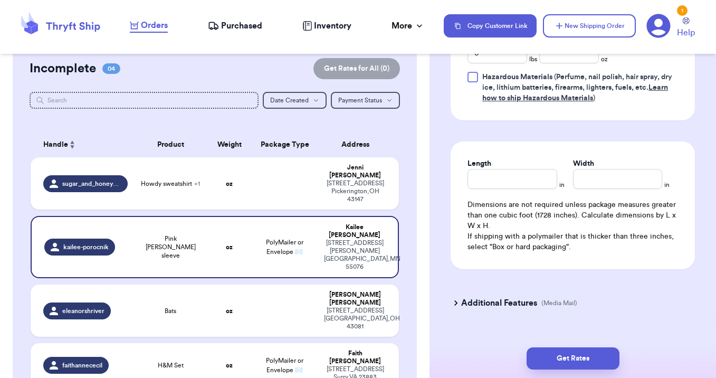
scroll to position [577, 0]
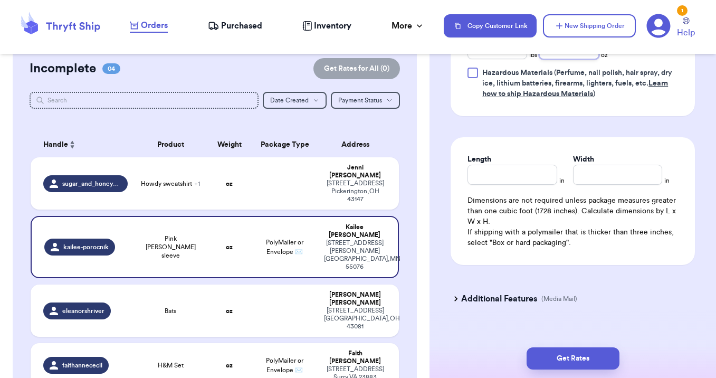
click at [557, 59] on input "number" at bounding box center [569, 49] width 60 height 20
type input "6"
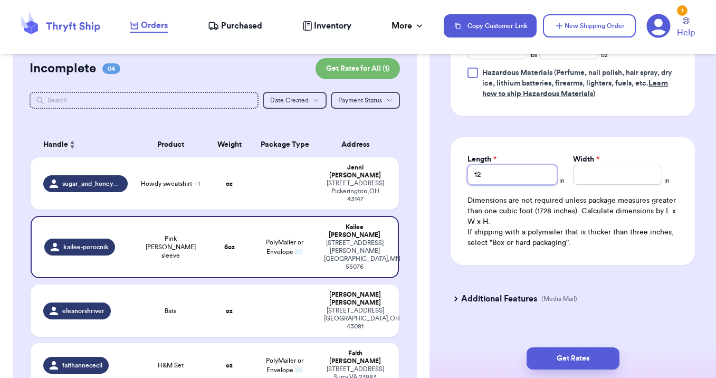
type input "12"
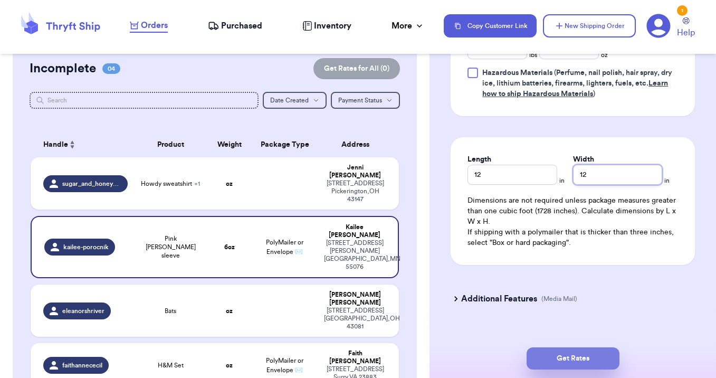
type input "12"
click at [564, 358] on button "Get Rates" at bounding box center [573, 358] width 93 height 22
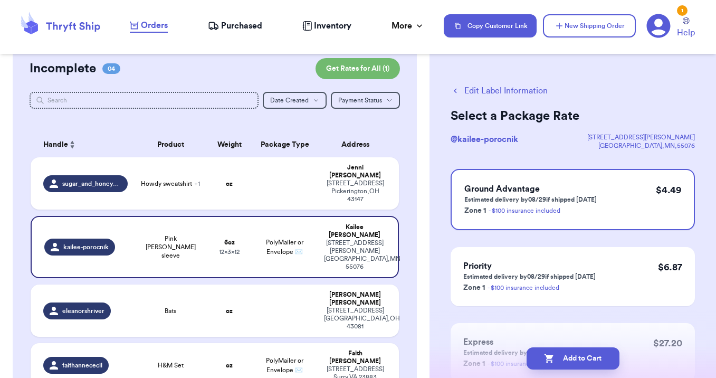
click at [564, 358] on button "Add to Cart" at bounding box center [573, 358] width 93 height 22
checkbox input "true"
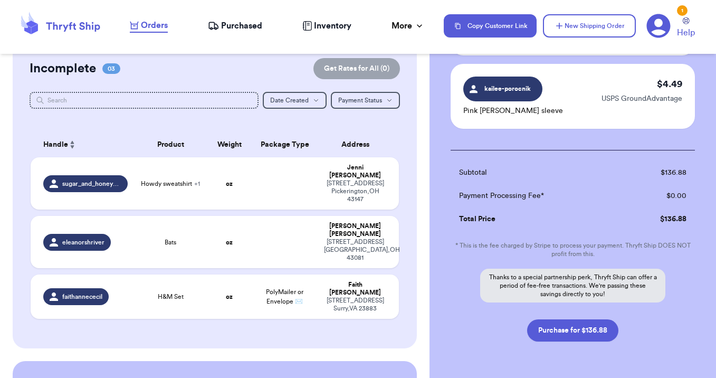
scroll to position [1729, 0]
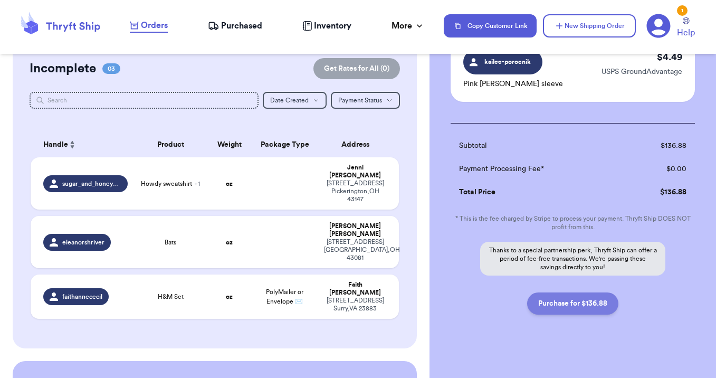
click at [585, 292] on button "Purchase for $136.88" at bounding box center [572, 303] width 91 height 22
checkbox input "false"
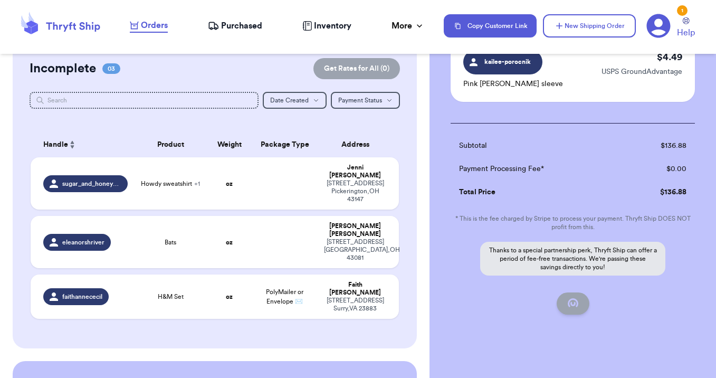
checkbox input "false"
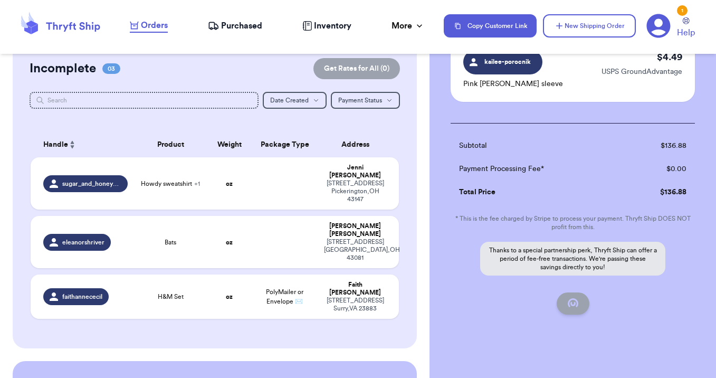
checkbox input "false"
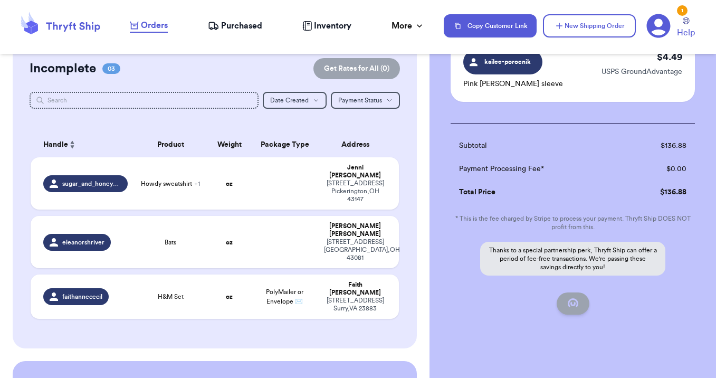
checkbox input "false"
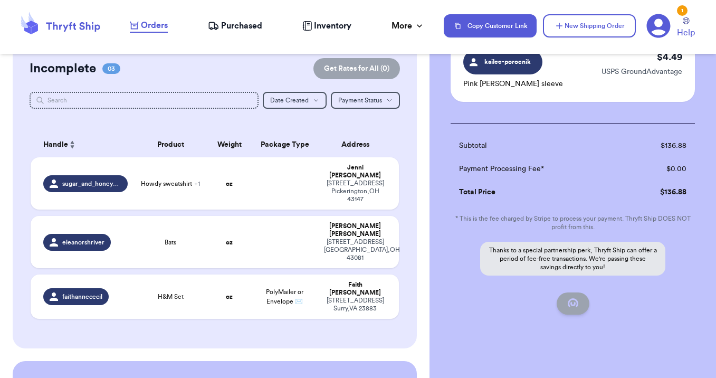
checkbox input "false"
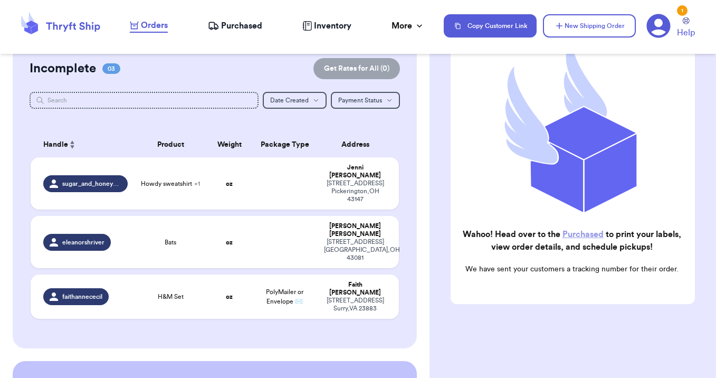
scroll to position [123, 0]
click at [248, 33] on nav "Orders Purchased Inventory More Stats Completed Orders Copy Customer Link New S…" at bounding box center [417, 25] width 597 height 35
click at [254, 26] on span "Purchased" at bounding box center [241, 26] width 41 height 13
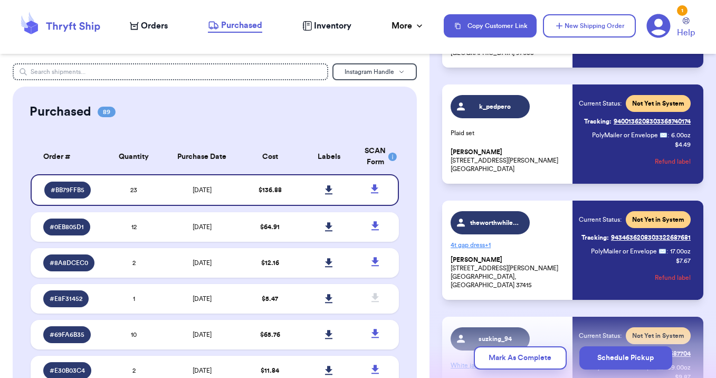
scroll to position [2493, 0]
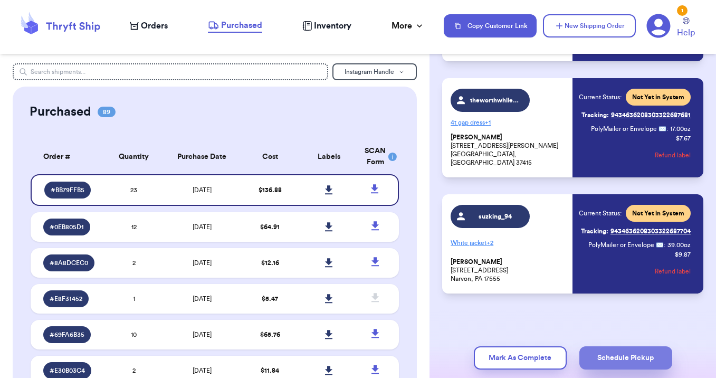
click at [599, 357] on button "Schedule Pickup" at bounding box center [625, 357] width 93 height 23
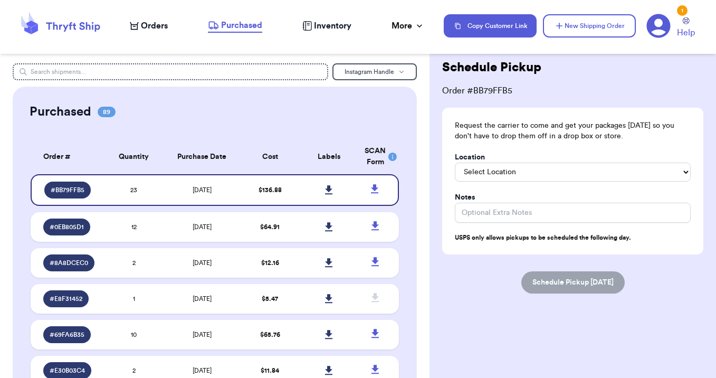
scroll to position [0, 0]
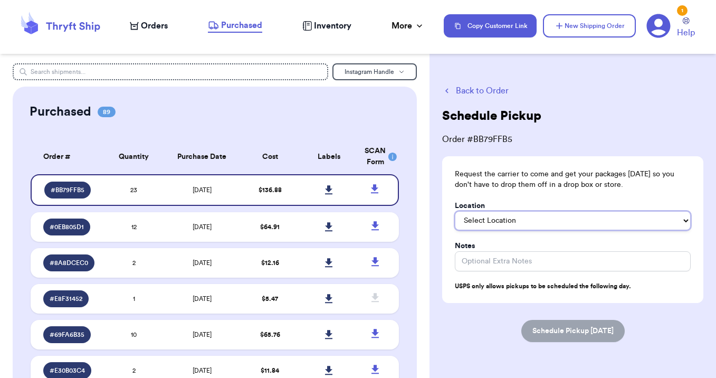
click at [601, 218] on select "Select Location In/At Mailbox On the Porch Front Door Back Door Side Door Knock…" at bounding box center [573, 220] width 236 height 19
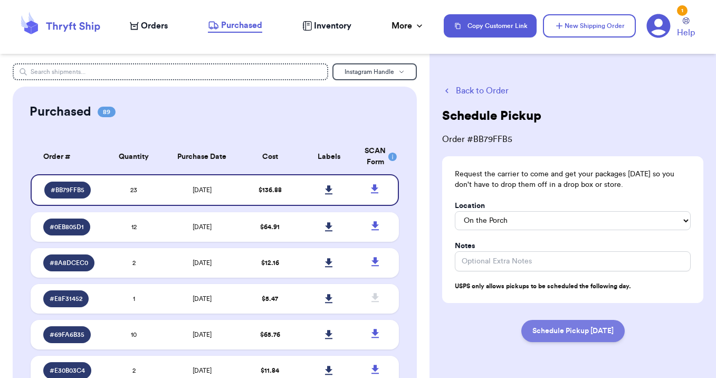
click at [556, 339] on button "Schedule Pickup [DATE]" at bounding box center [572, 331] width 103 height 22
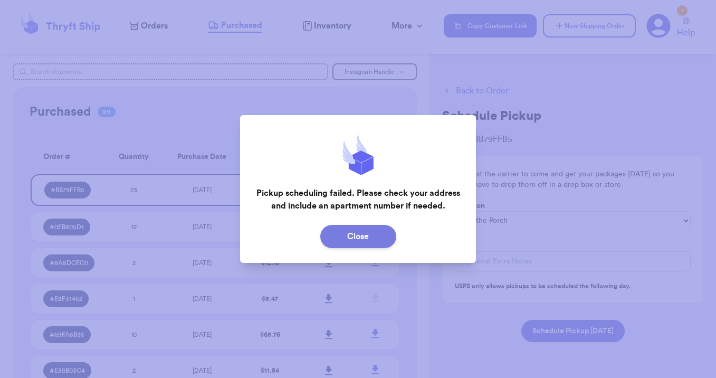
click at [371, 236] on button "Close" at bounding box center [358, 236] width 76 height 23
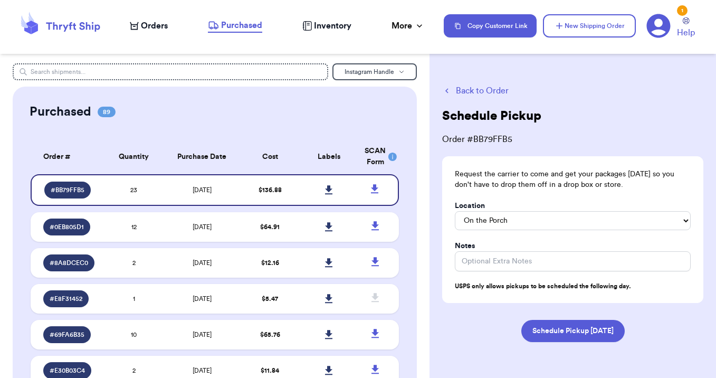
click at [657, 27] on icon at bounding box center [659, 26] width 24 height 24
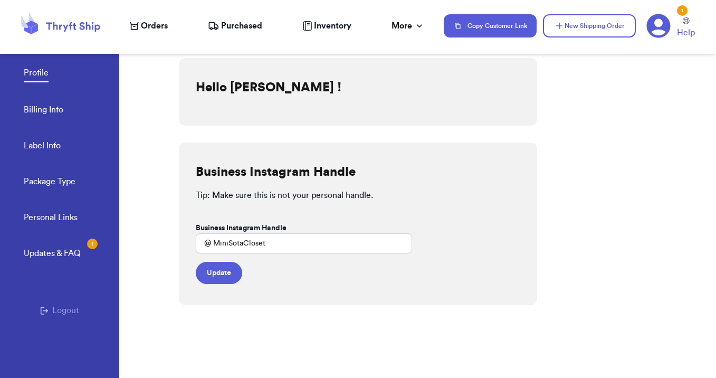
click at [224, 26] on span "Purchased" at bounding box center [241, 26] width 41 height 13
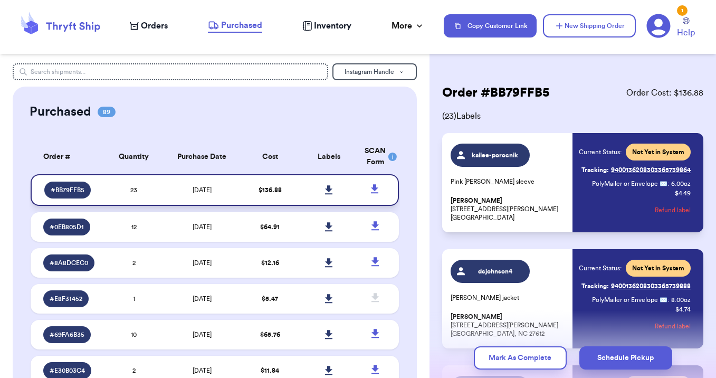
click at [329, 190] on icon at bounding box center [328, 189] width 7 height 9
